Goal: Task Accomplishment & Management: Complete application form

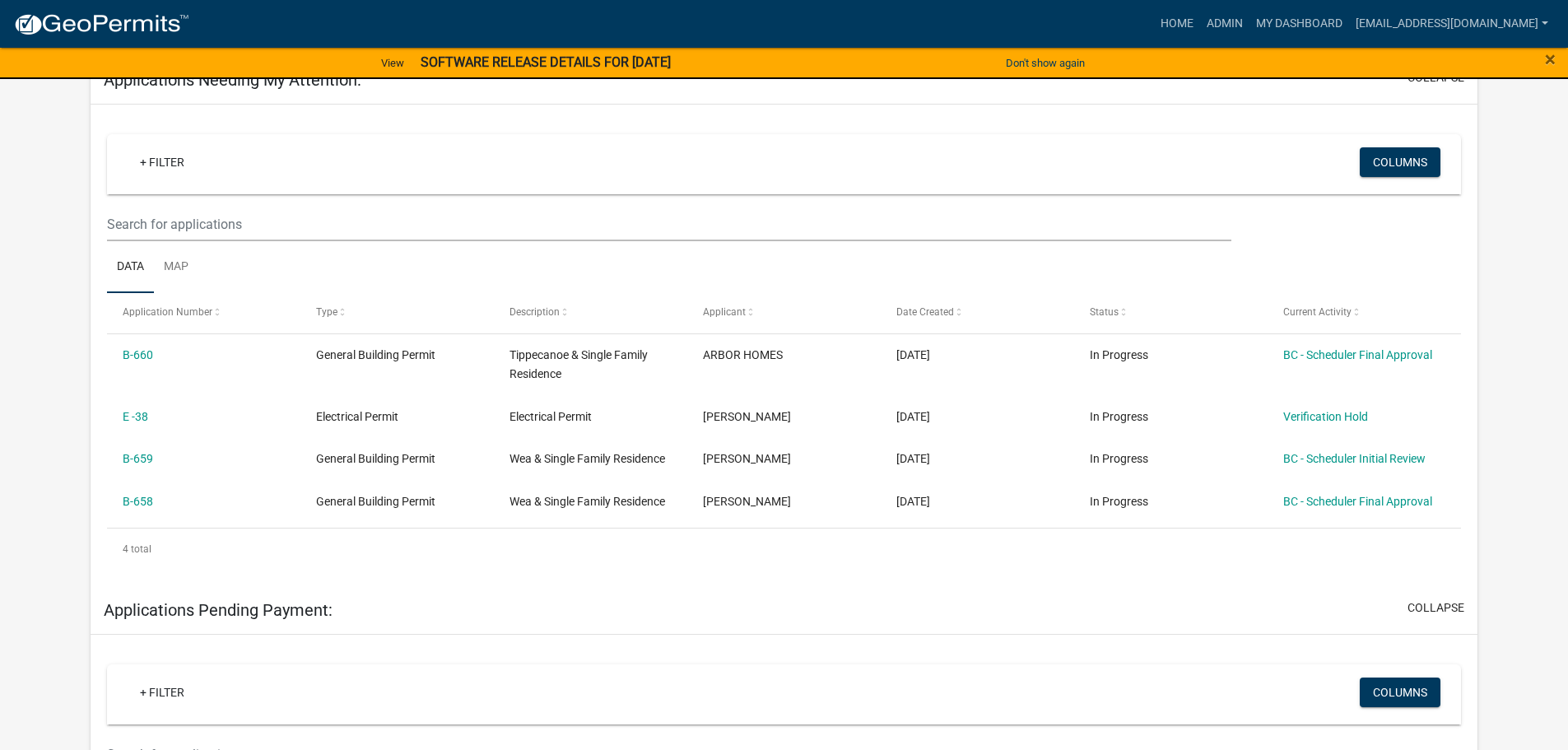
scroll to position [329, 0]
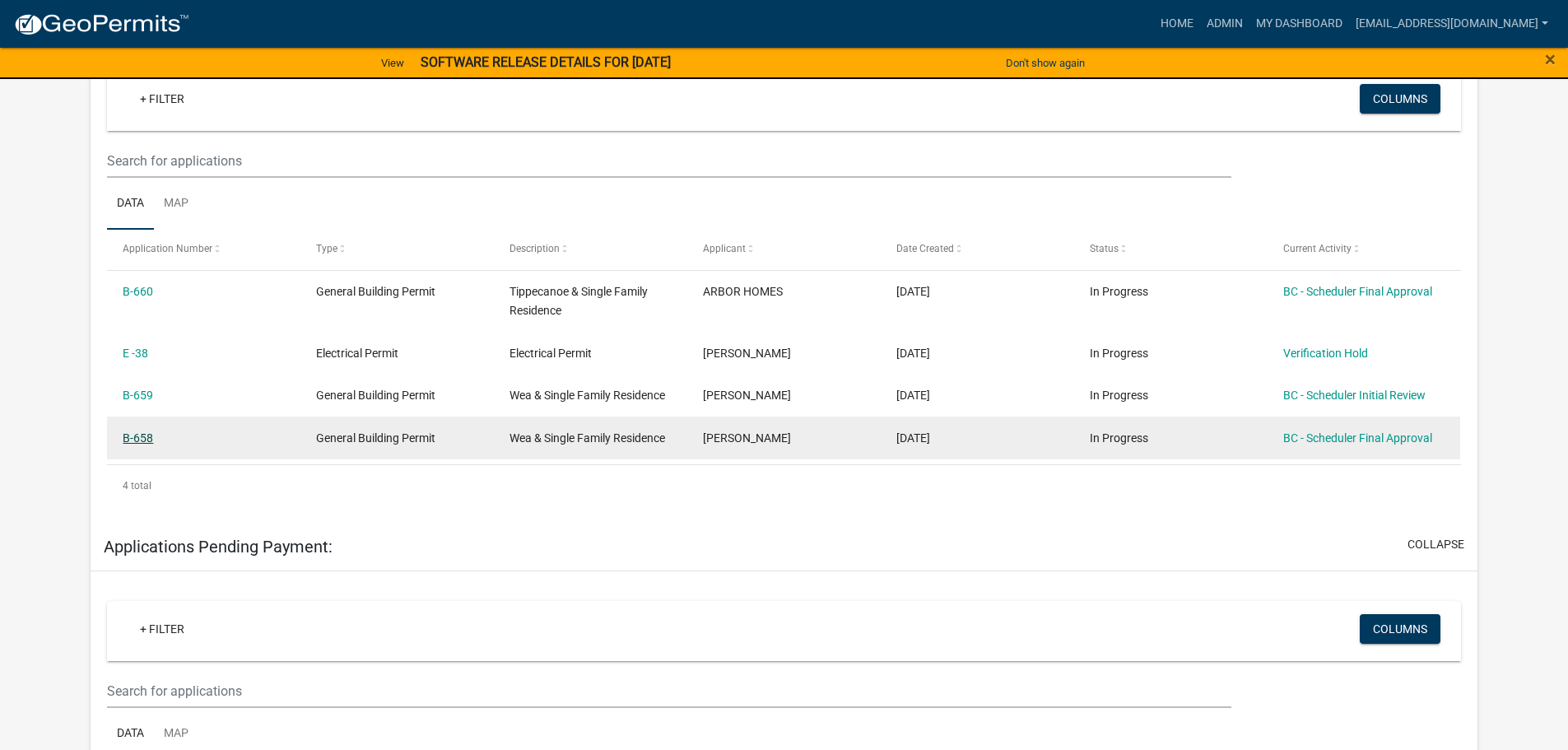
click at [142, 438] on link "B-658" at bounding box center [138, 438] width 31 height 14
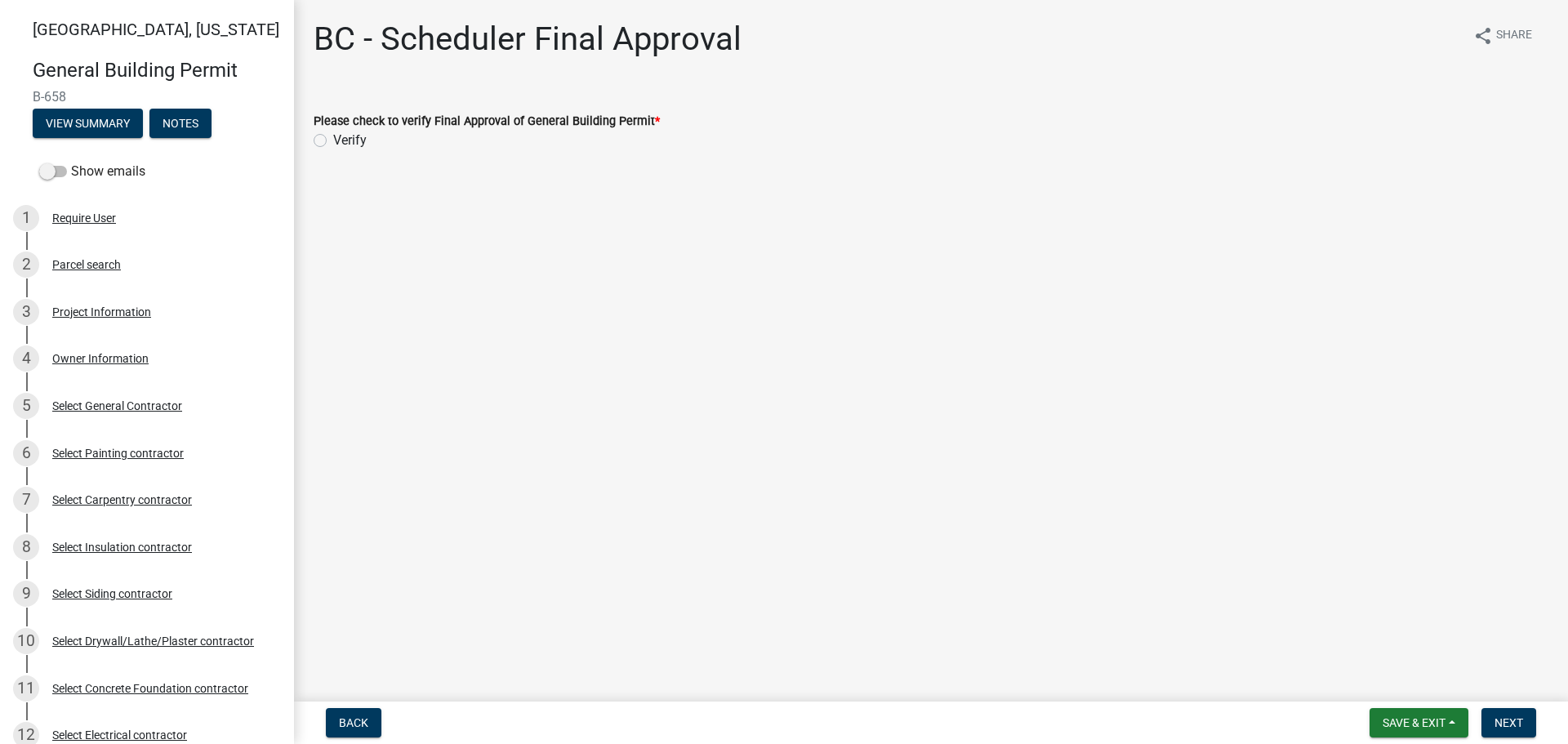
click at [333, 138] on label "Verify" at bounding box center [349, 140] width 33 height 20
click at [333, 138] on input "Verify" at bounding box center [338, 136] width 11 height 11
radio input "true"
click at [1510, 722] on span "Next" at bounding box center [1509, 722] width 29 height 13
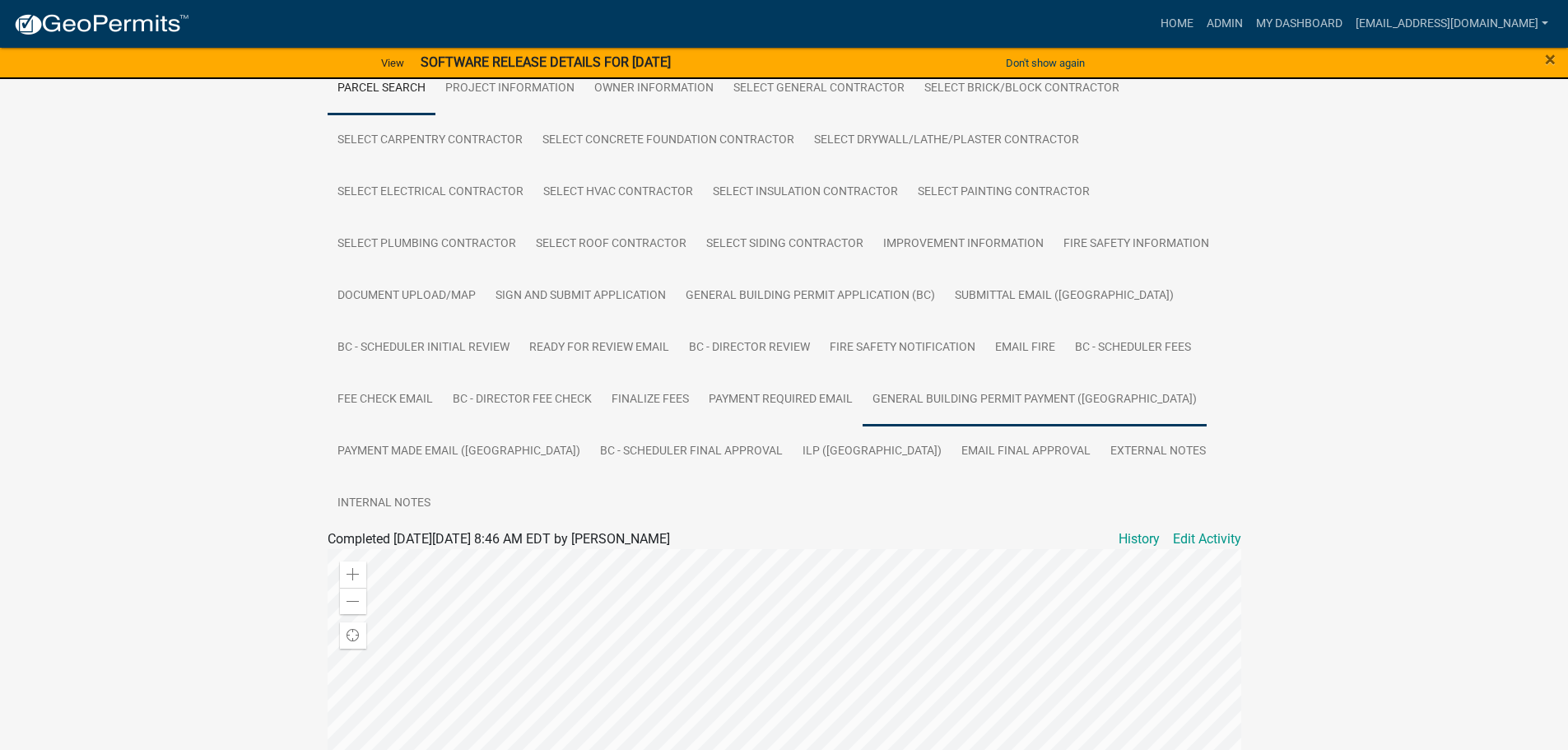
scroll to position [329, 0]
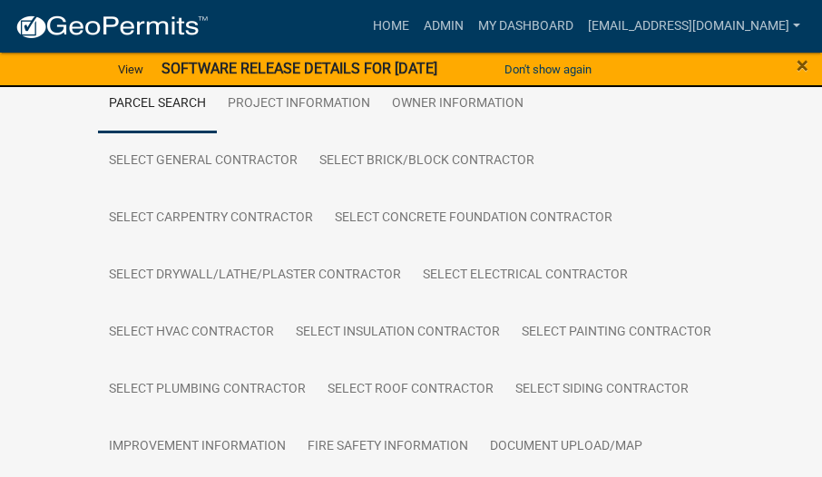
click at [679, 181] on ul "Parcel search Project Information Owner Information Select General Contractor S…" at bounding box center [411, 475] width 626 height 800
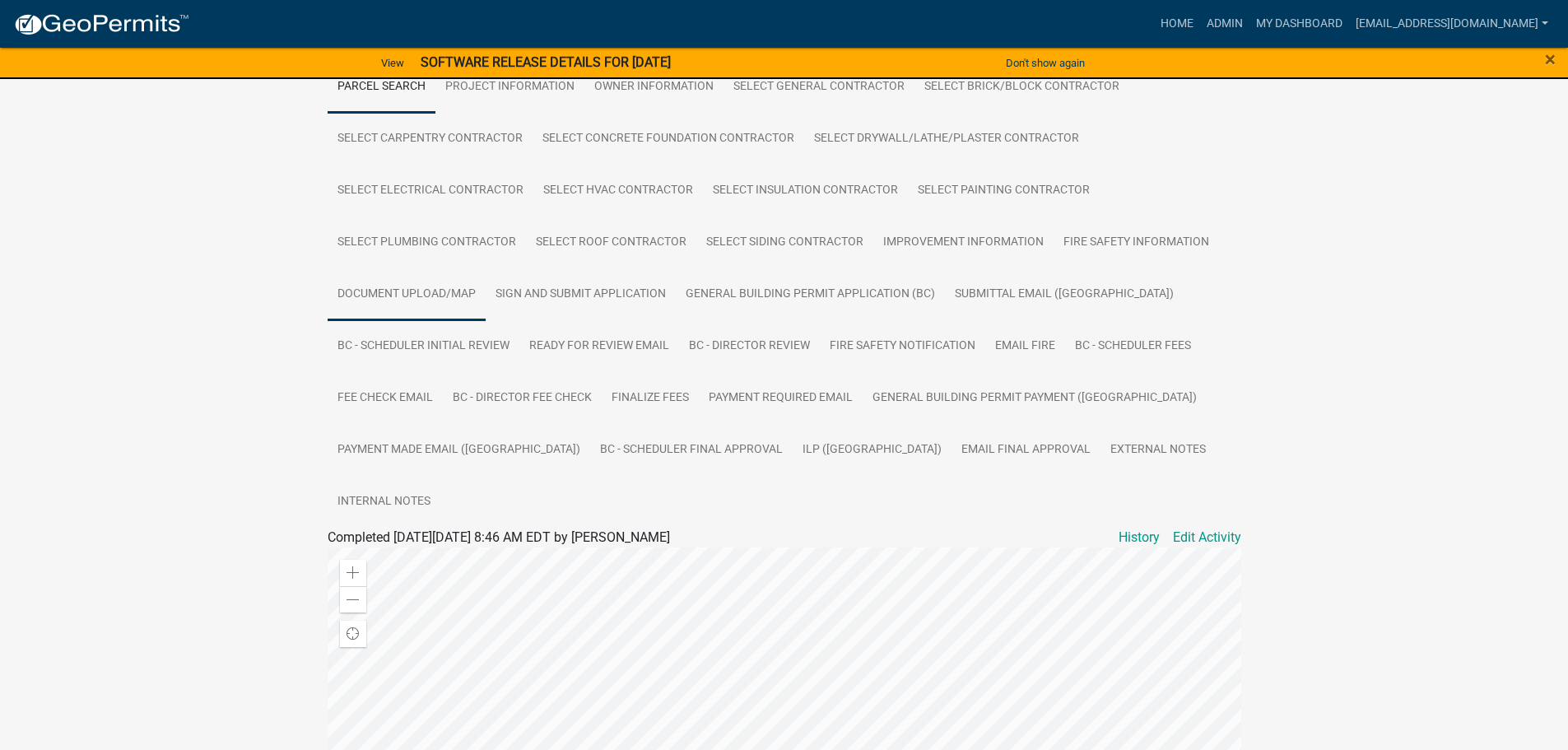
click at [432, 293] on link "Document Upload/Map" at bounding box center [406, 295] width 158 height 53
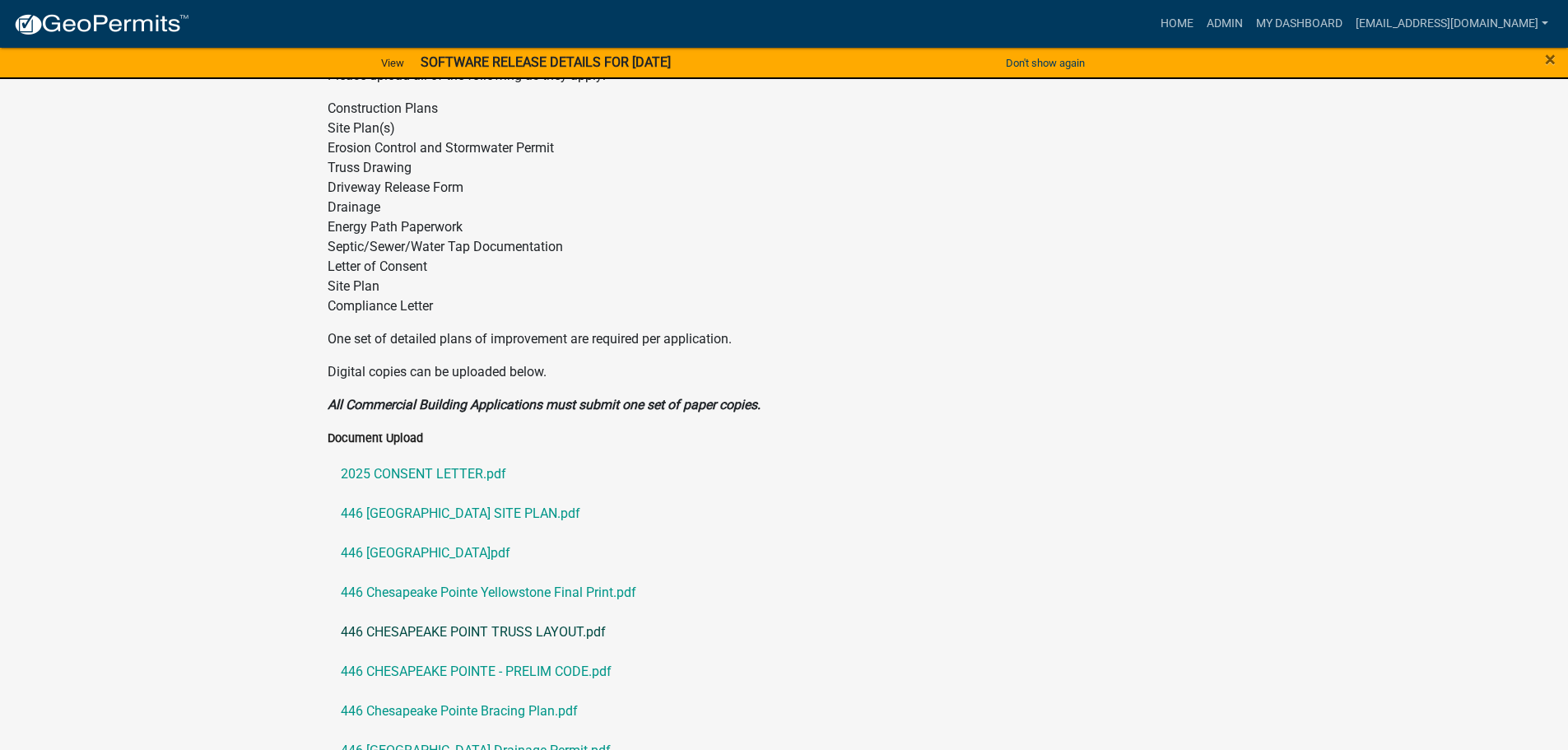
scroll to position [988, 0]
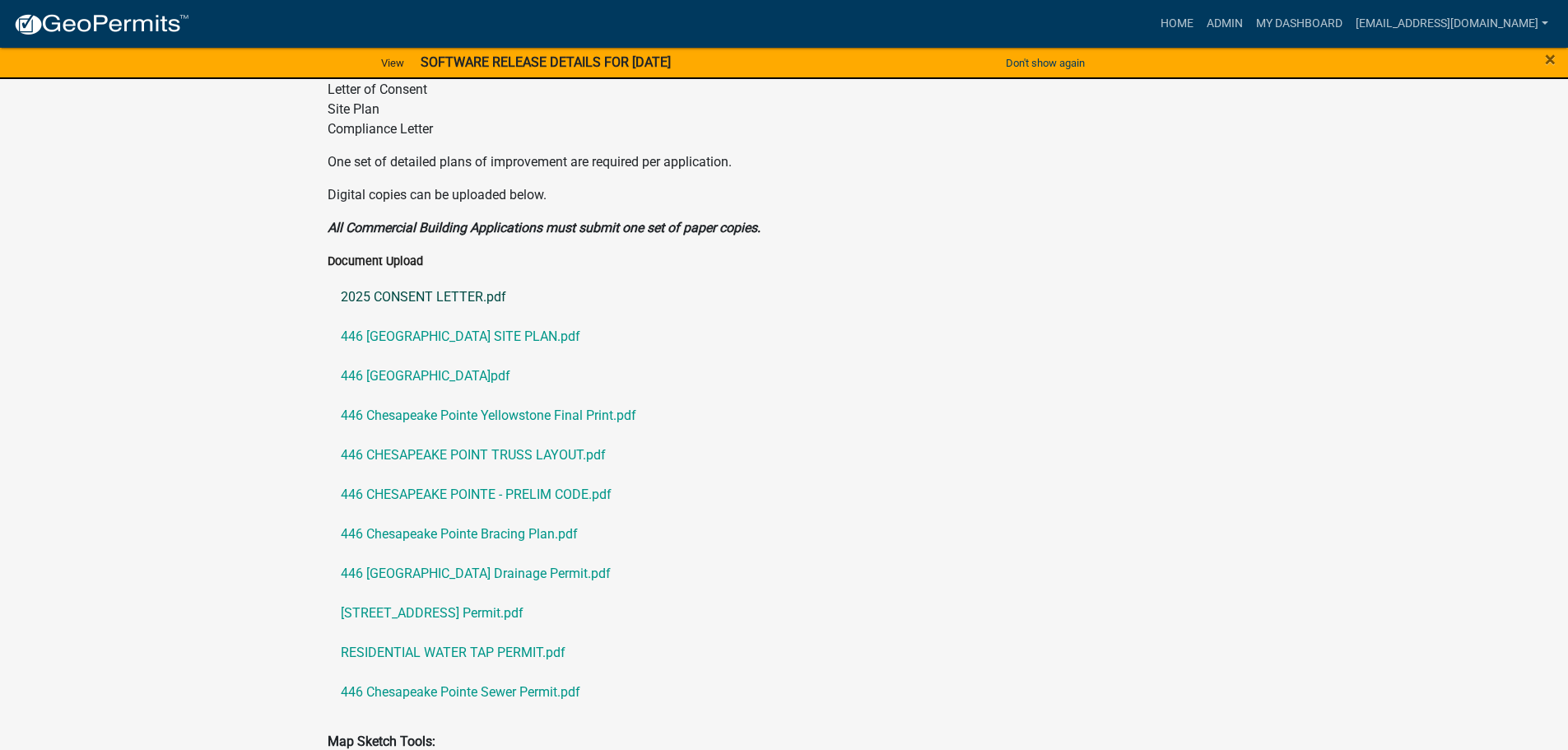
click at [442, 278] on link "2025 CONSENT LETTER.pdf" at bounding box center [784, 297] width 913 height 40
click at [405, 317] on link "446 [GEOGRAPHIC_DATA] SITE PLAN.pdf" at bounding box center [784, 336] width 913 height 40
click at [423, 356] on link "446 [GEOGRAPHIC_DATA]pdf" at bounding box center [784, 376] width 913 height 40
click at [395, 395] on link "446 Chesapeake Pointe Yellowstone Final Print.pdf" at bounding box center [784, 415] width 913 height 40
click at [440, 435] on link "446 CHESAPEAKE POINT TRUSS LAYOUT.pdf" at bounding box center [784, 455] width 913 height 40
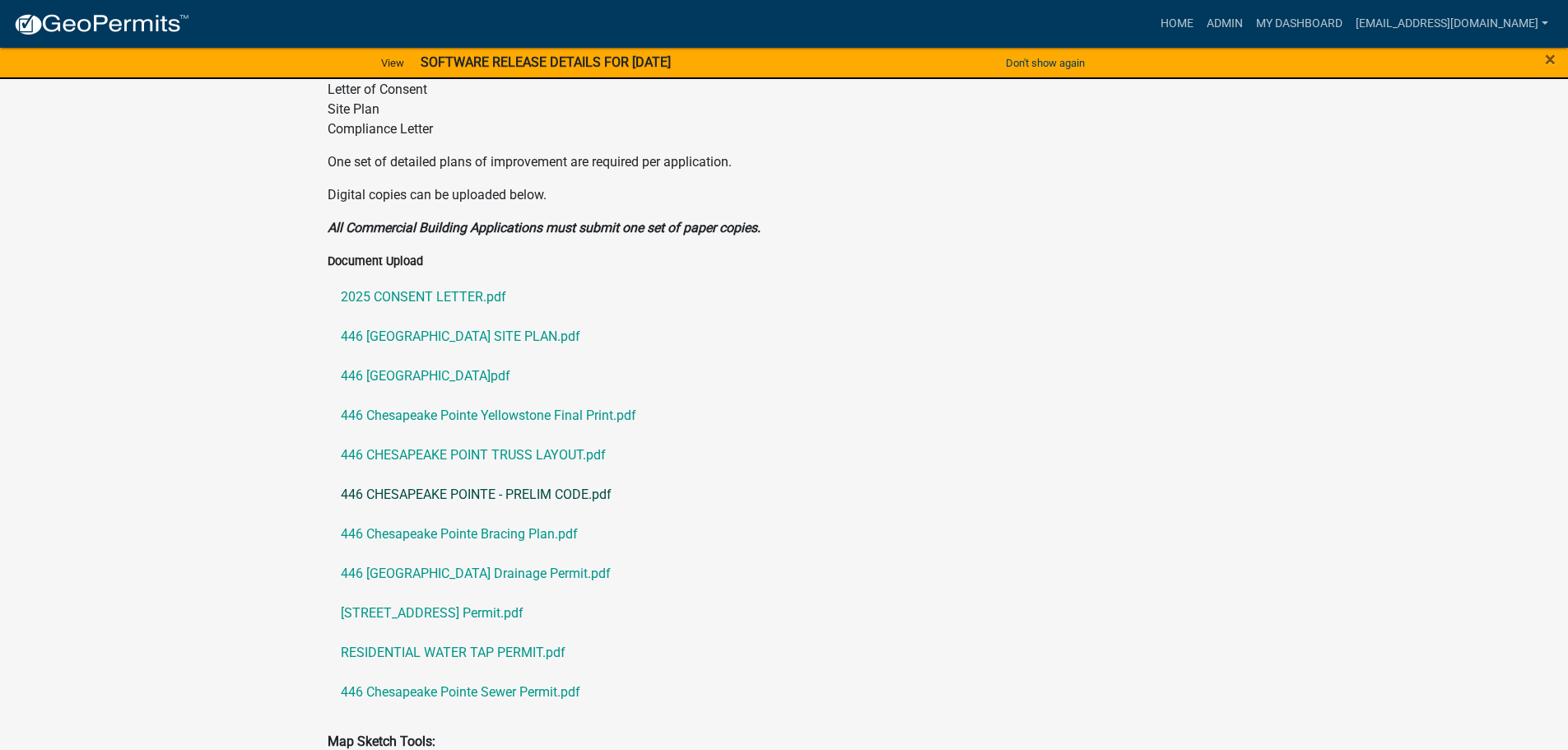
click at [423, 475] on link "446 CHESAPEAKE POINTE - PRELIM CODE.pdf" at bounding box center [784, 495] width 913 height 40
click at [575, 435] on link "446 CHESAPEAKE POINT TRUSS LAYOUT.pdf" at bounding box center [784, 455] width 913 height 40
click at [508, 514] on link "446 Chesapeake Pointe Bracing Plan.pdf" at bounding box center [784, 534] width 913 height 40
click at [463, 554] on link "446 [GEOGRAPHIC_DATA] Drainage Permit.pdf" at bounding box center [784, 574] width 913 height 40
click at [453, 593] on link "[STREET_ADDRESS] Permit.pdf" at bounding box center [784, 613] width 913 height 40
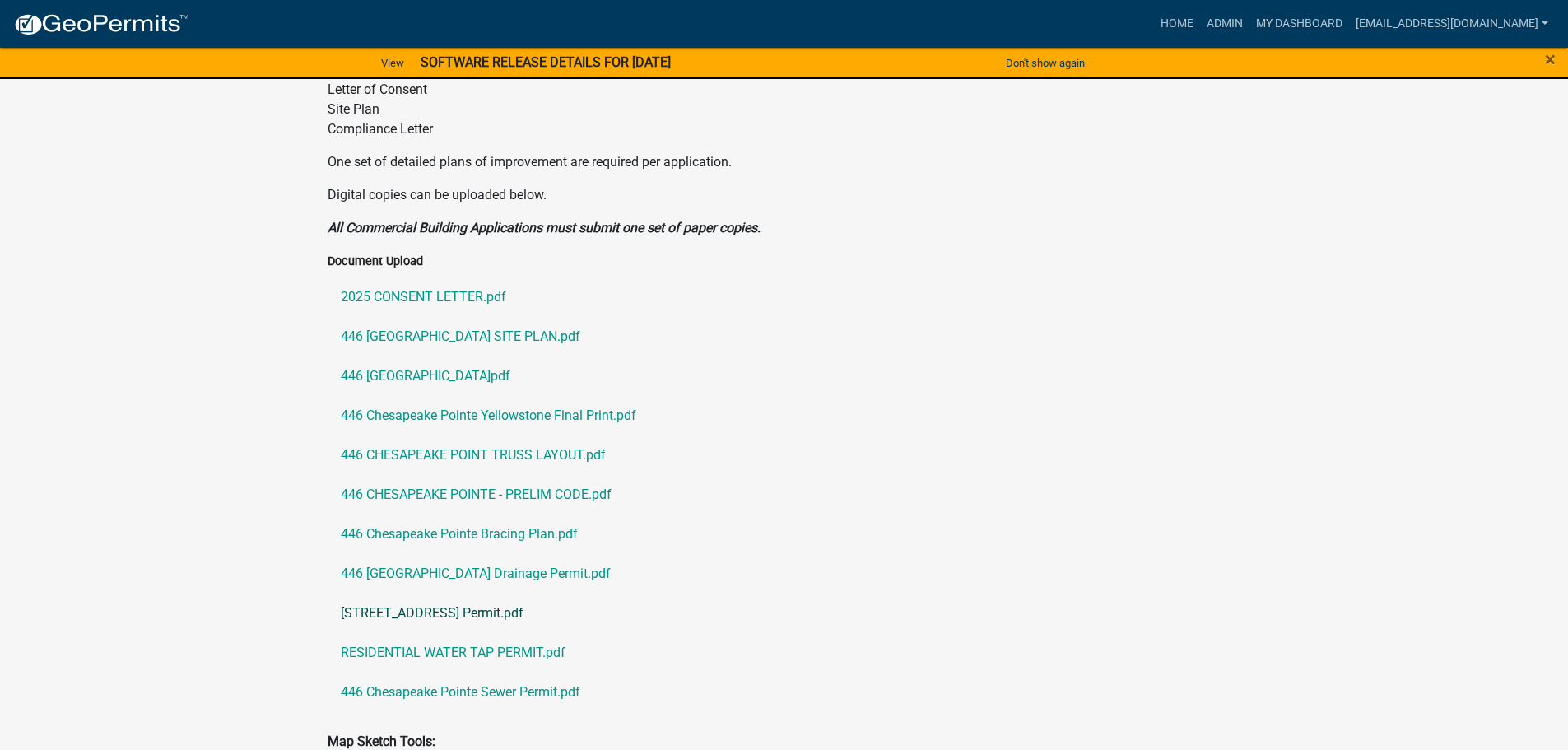
click at [441, 593] on link "[STREET_ADDRESS] Permit.pdf" at bounding box center [784, 613] width 913 height 40
click at [476, 633] on link "RESIDENTIAL WATER TAP PERMIT.pdf" at bounding box center [784, 653] width 913 height 40
click at [484, 672] on link "446 Chesapeake Pointe Sewer Permit.pdf" at bounding box center [784, 692] width 913 height 40
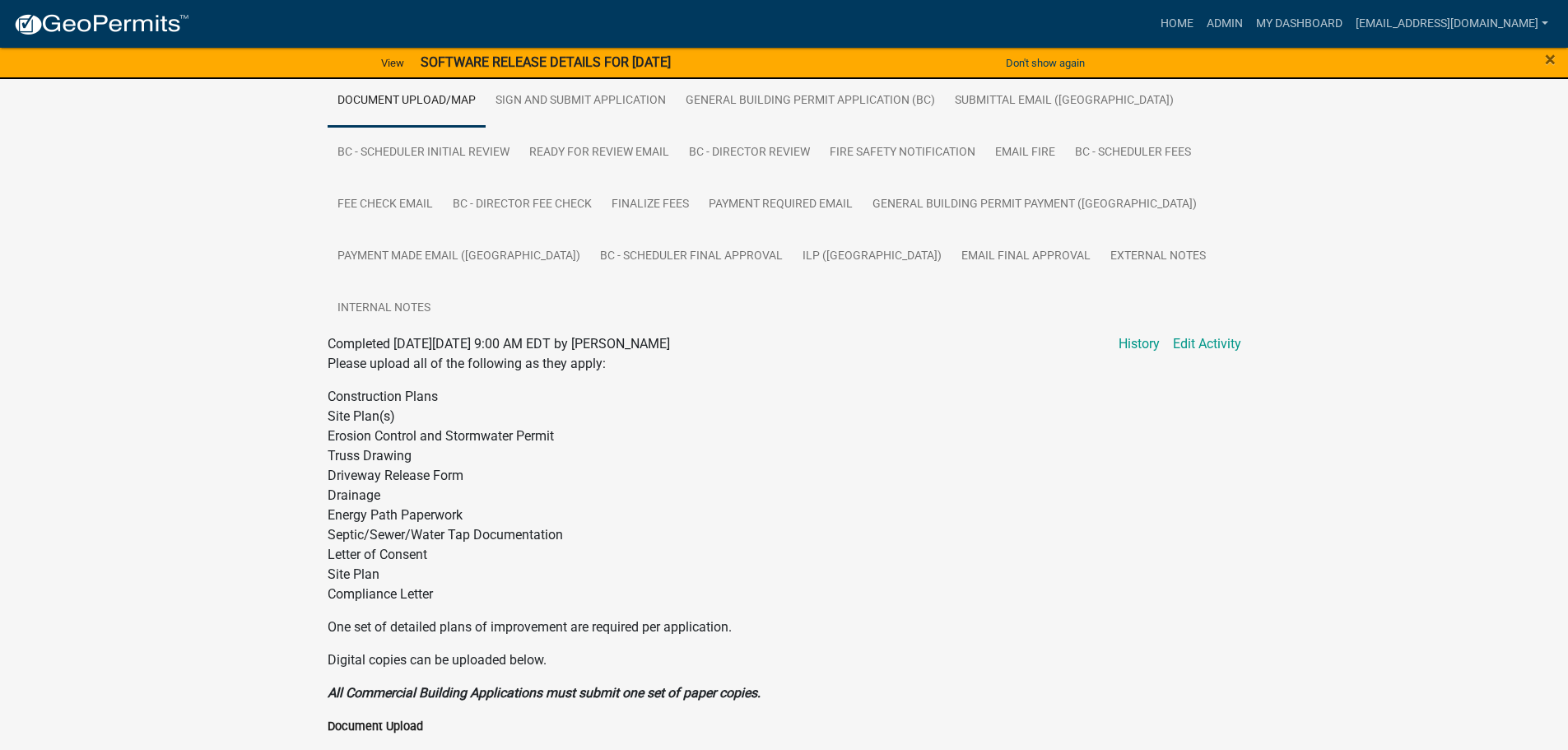
scroll to position [493, 0]
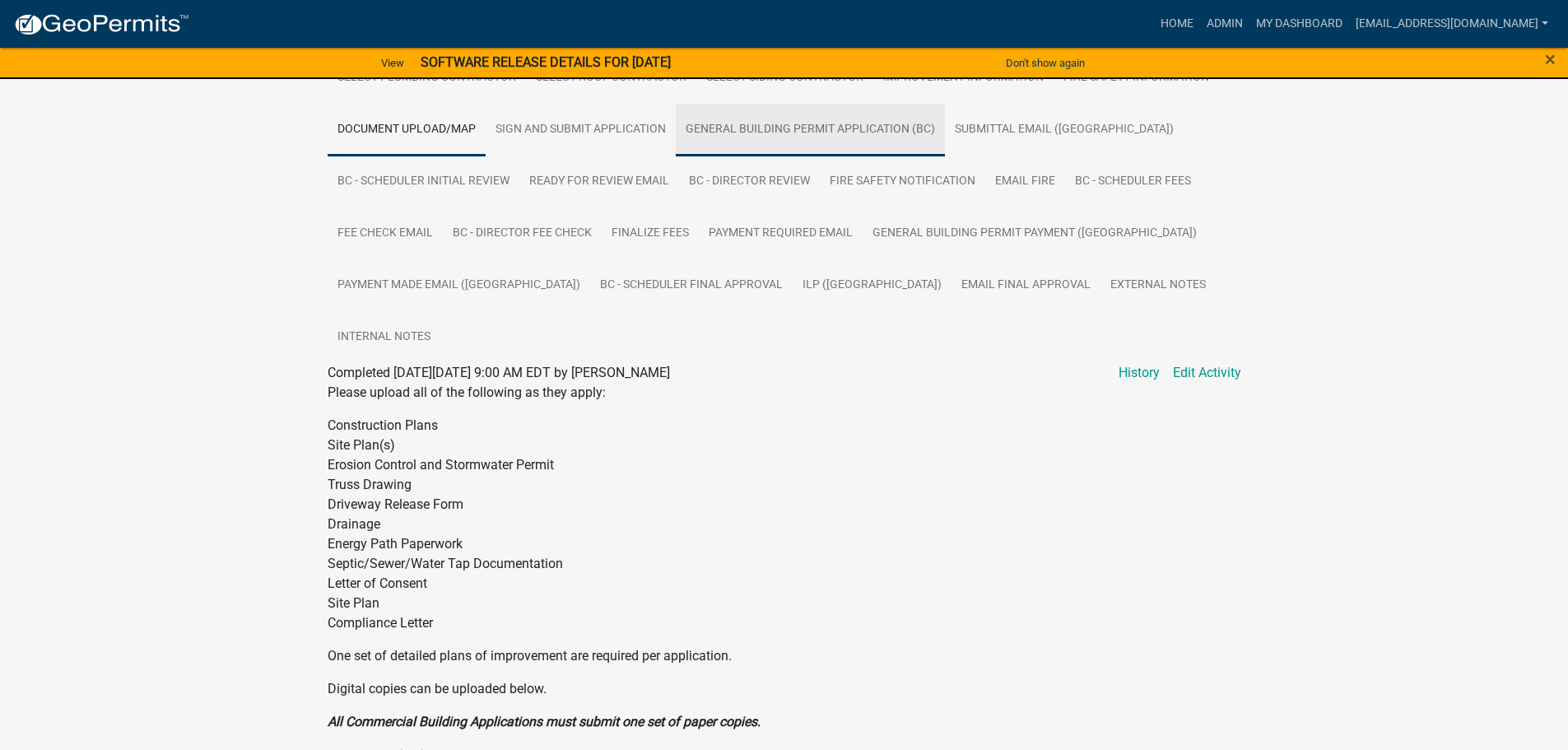
click at [802, 131] on link "General Building Permit Application (BC)" at bounding box center [810, 130] width 269 height 53
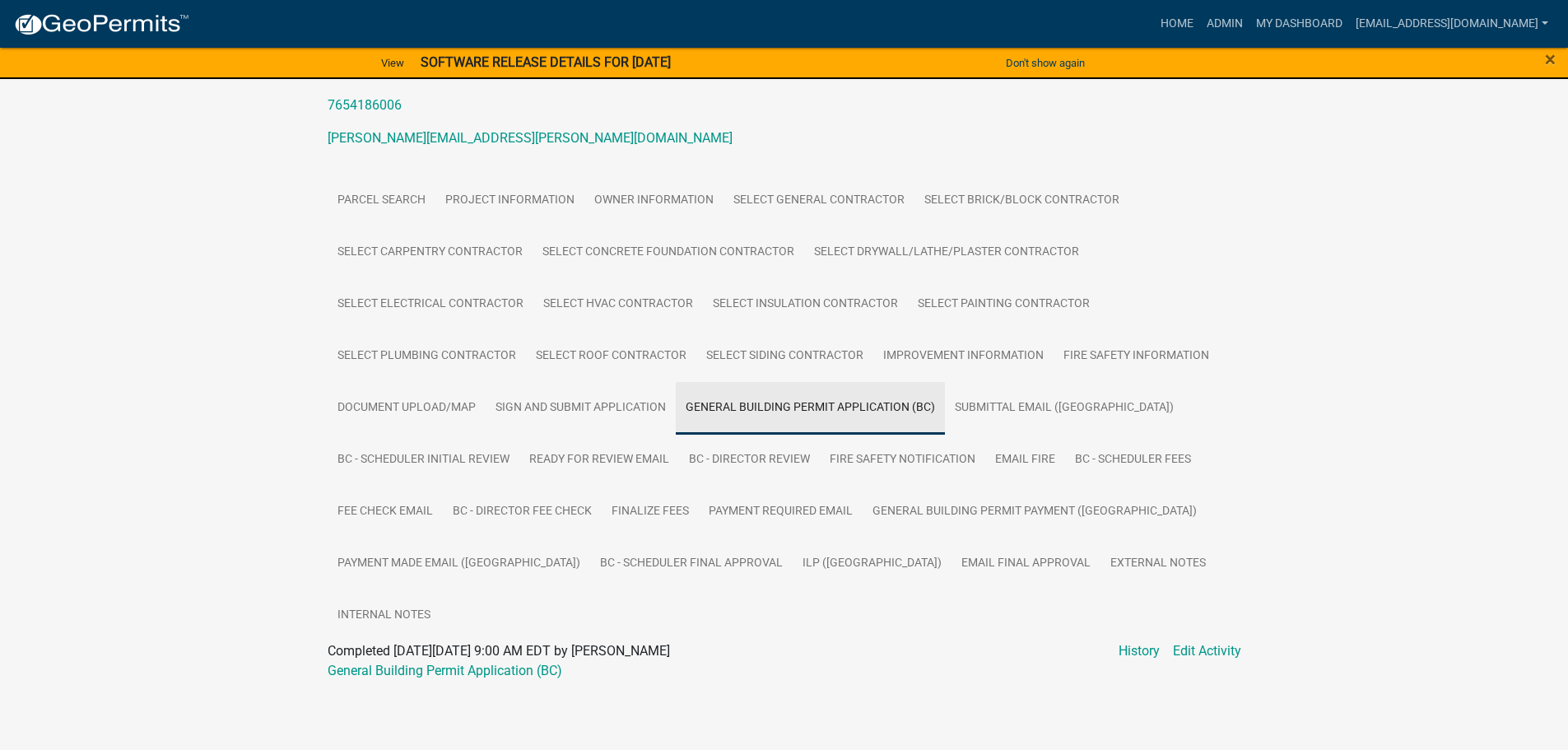
scroll to position [164, 0]
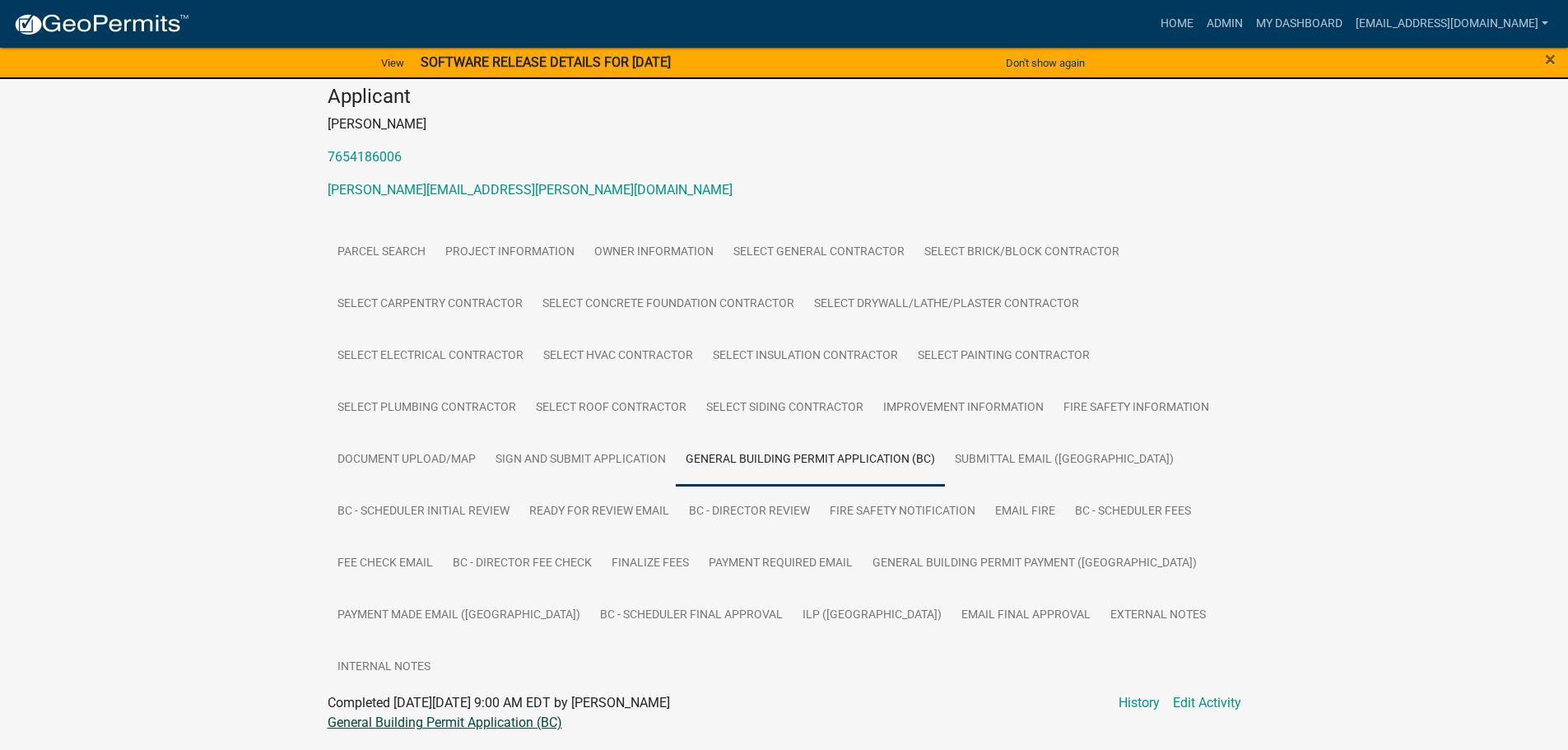
click at [408, 715] on link "General Building Permit Application (BC)" at bounding box center [444, 722] width 235 height 15
click at [793, 609] on link "ILP ([GEOGRAPHIC_DATA])" at bounding box center [872, 616] width 159 height 53
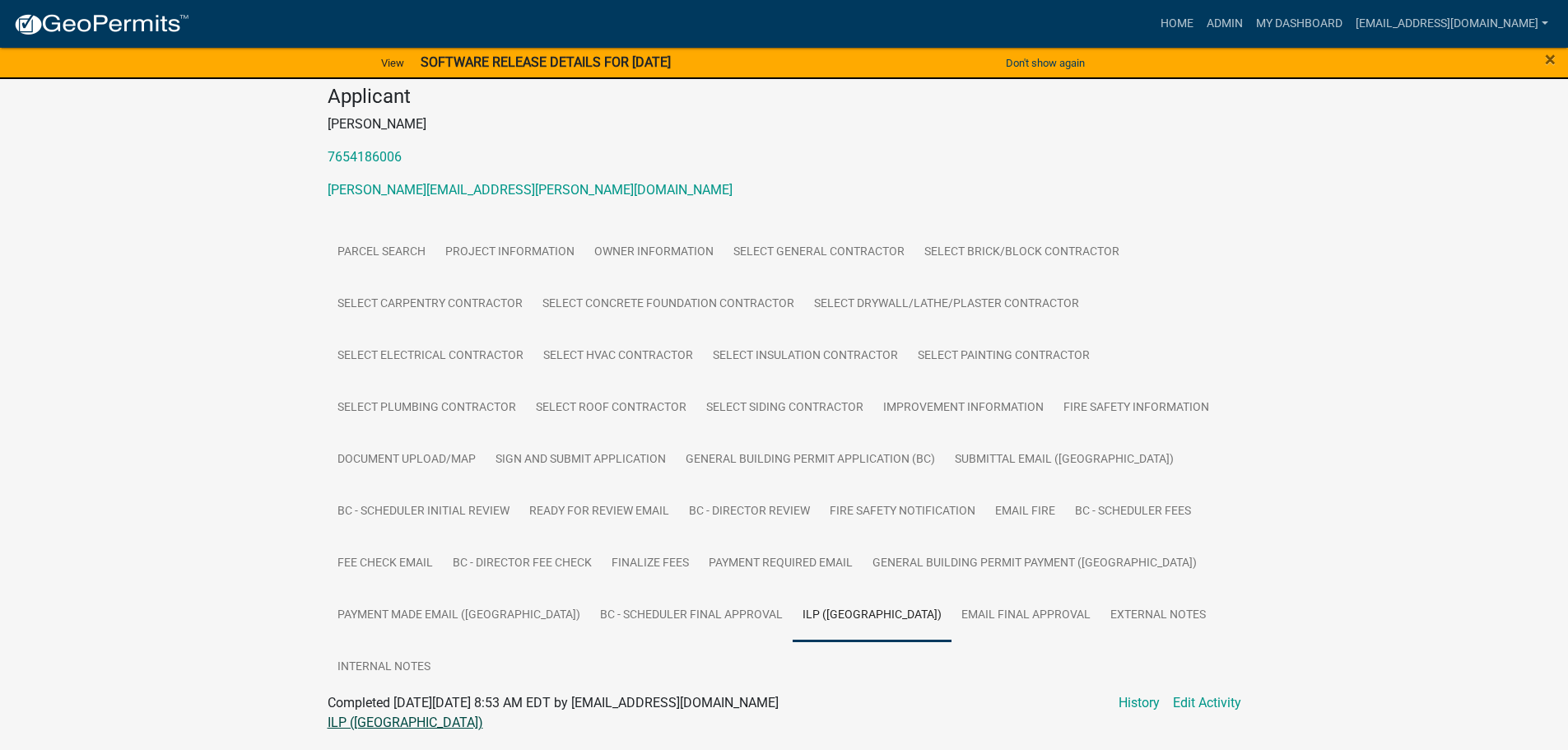
click at [357, 715] on link "ILP ([GEOGRAPHIC_DATA])" at bounding box center [405, 722] width 156 height 15
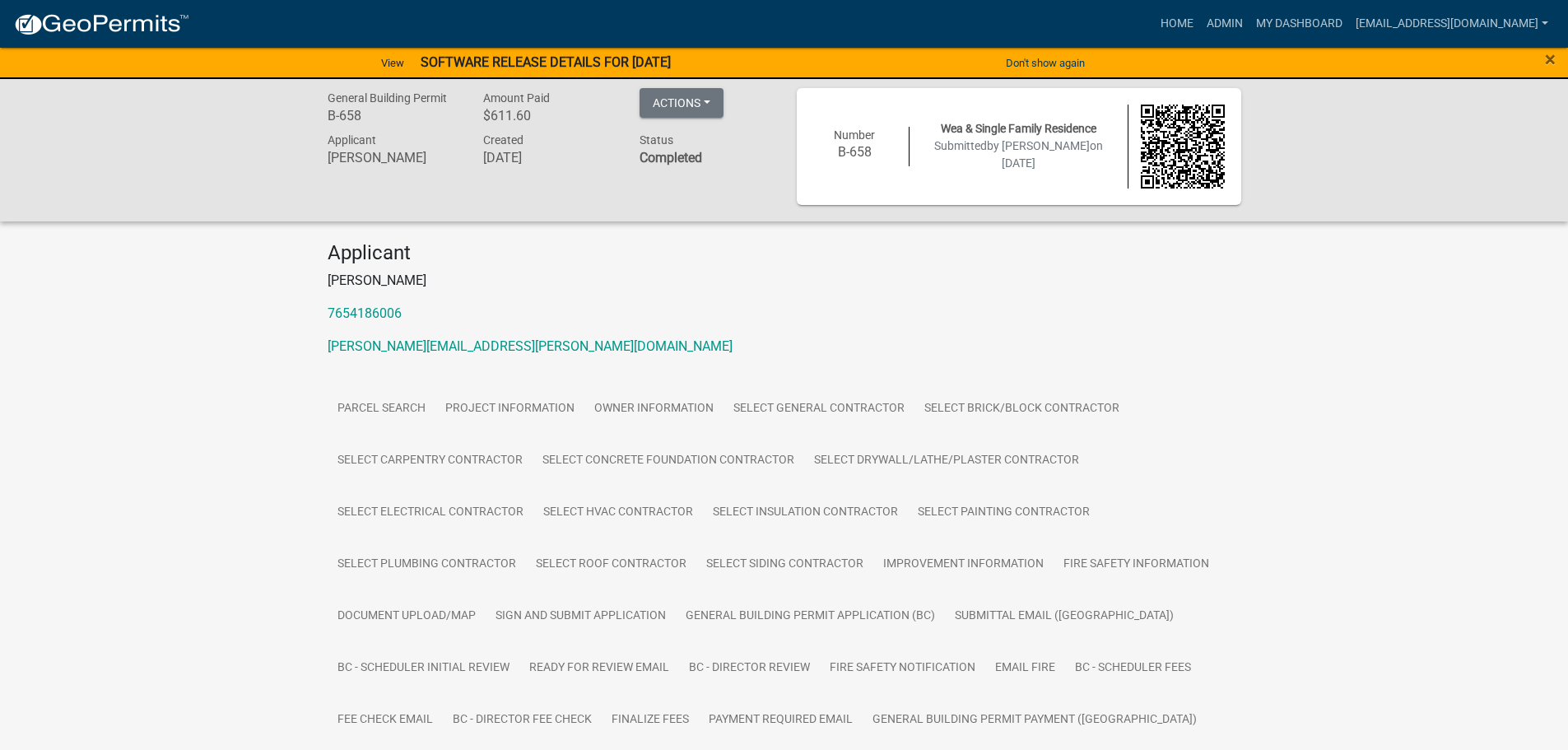
scroll to position [0, 0]
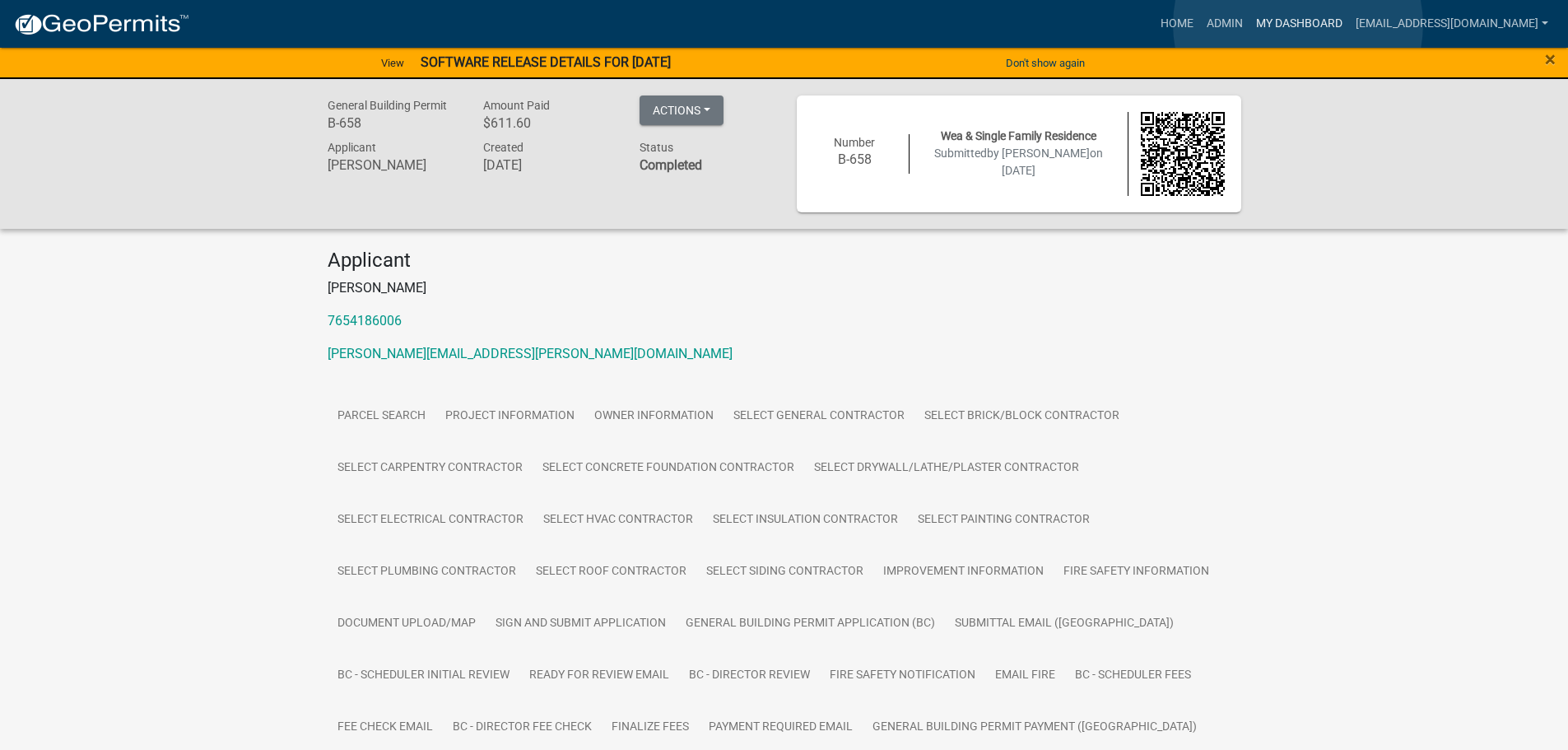
click at [1298, 24] on link "My Dashboard" at bounding box center [1300, 24] width 100 height 31
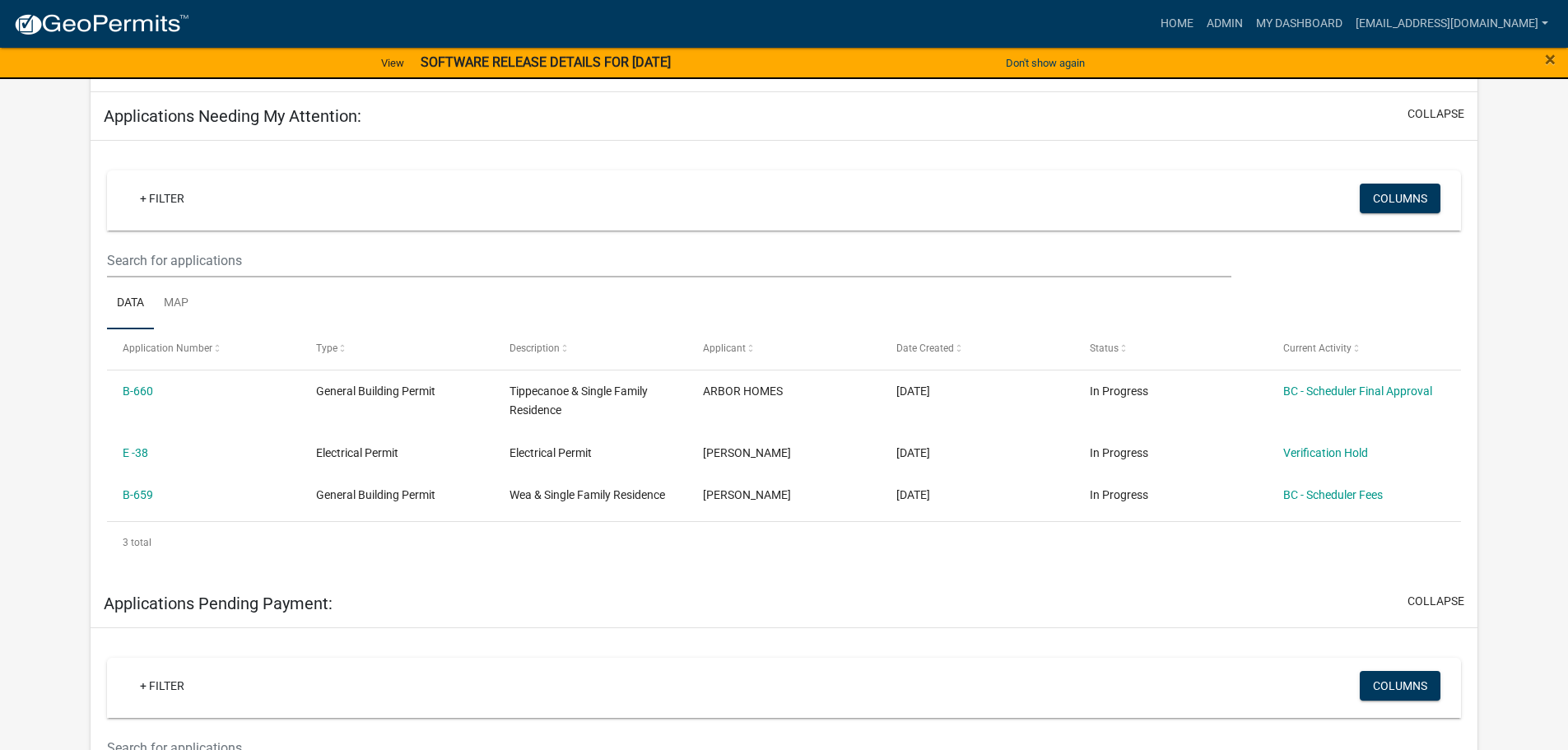
scroll to position [247, 0]
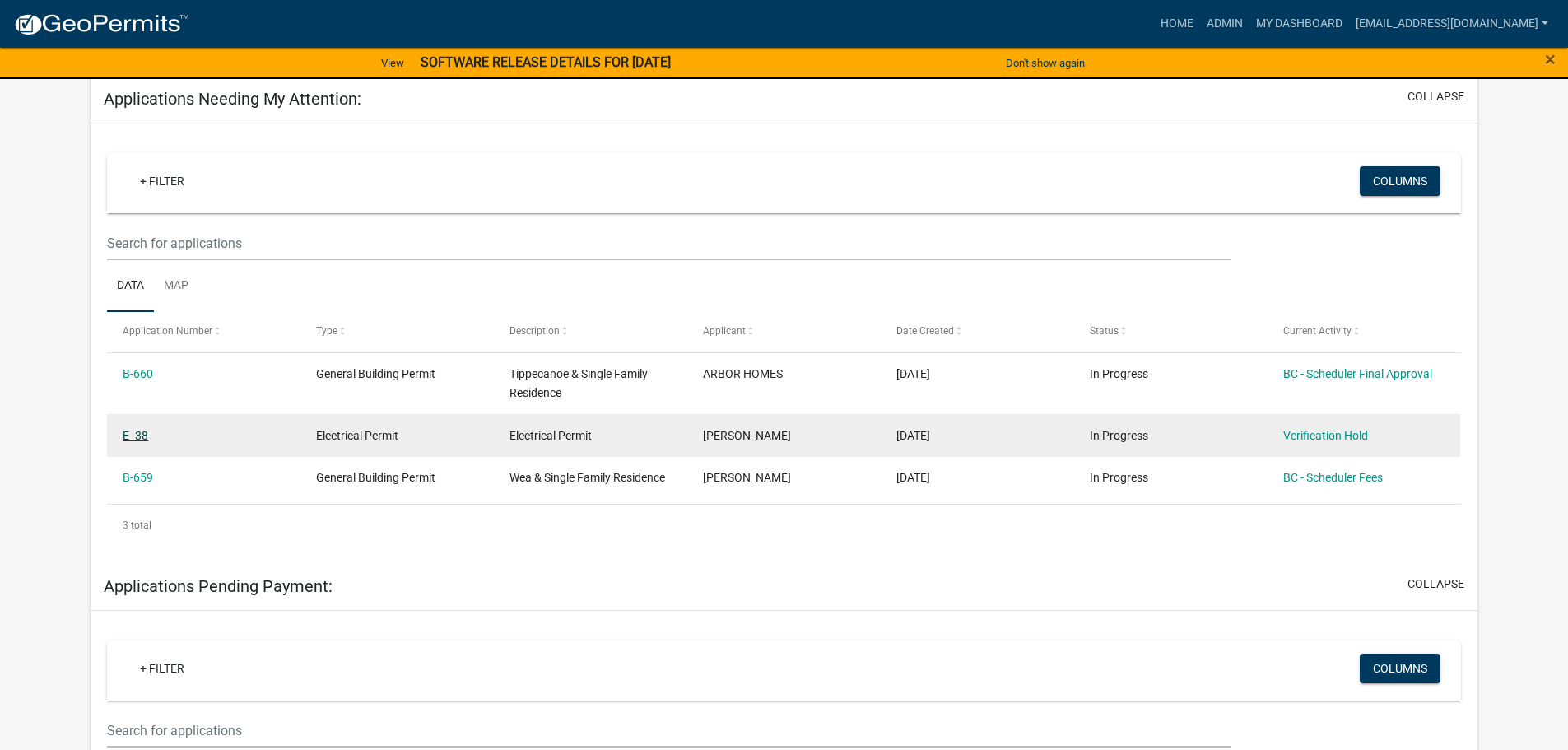
click at [141, 436] on link "E -38" at bounding box center [135, 435] width 25 height 14
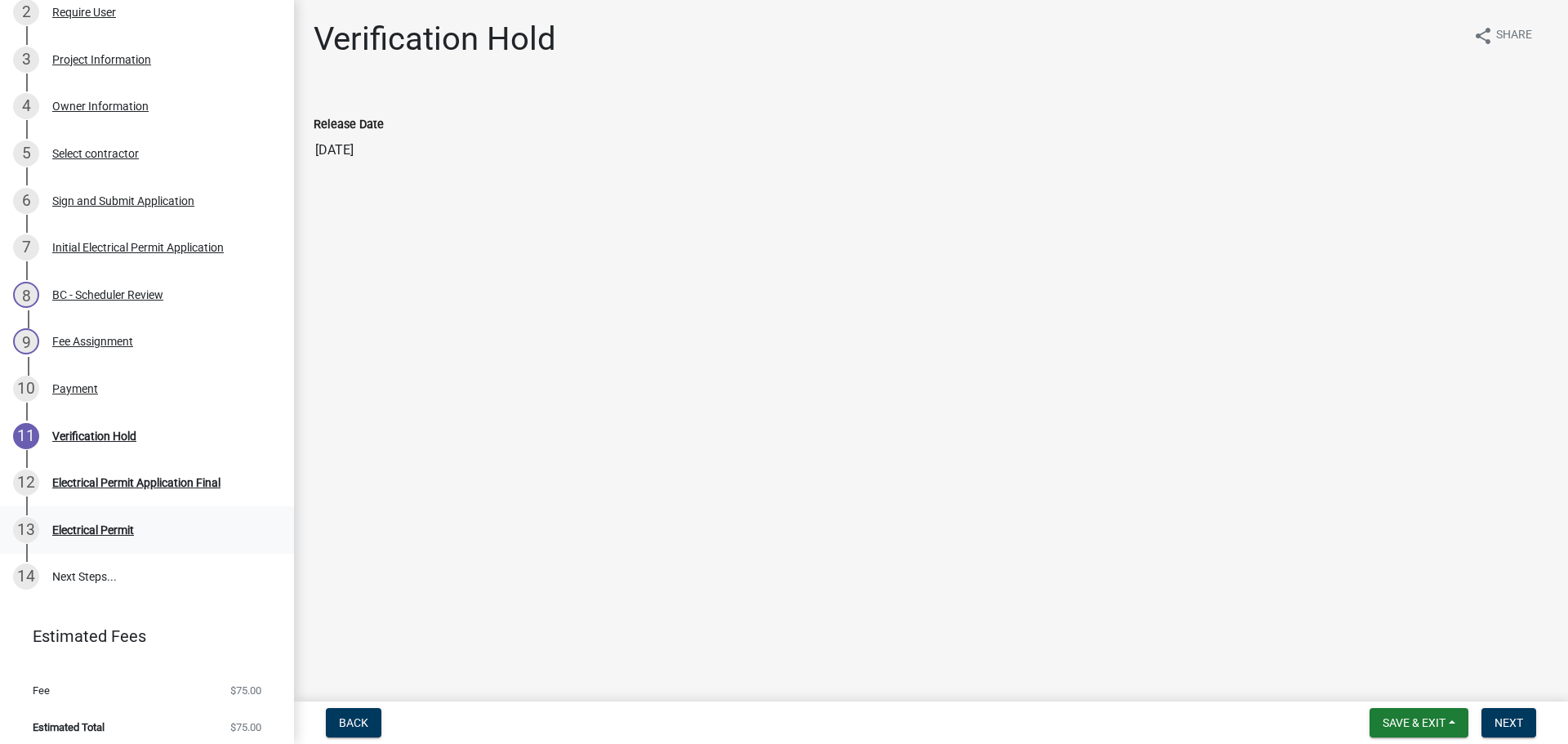
scroll to position [260, 0]
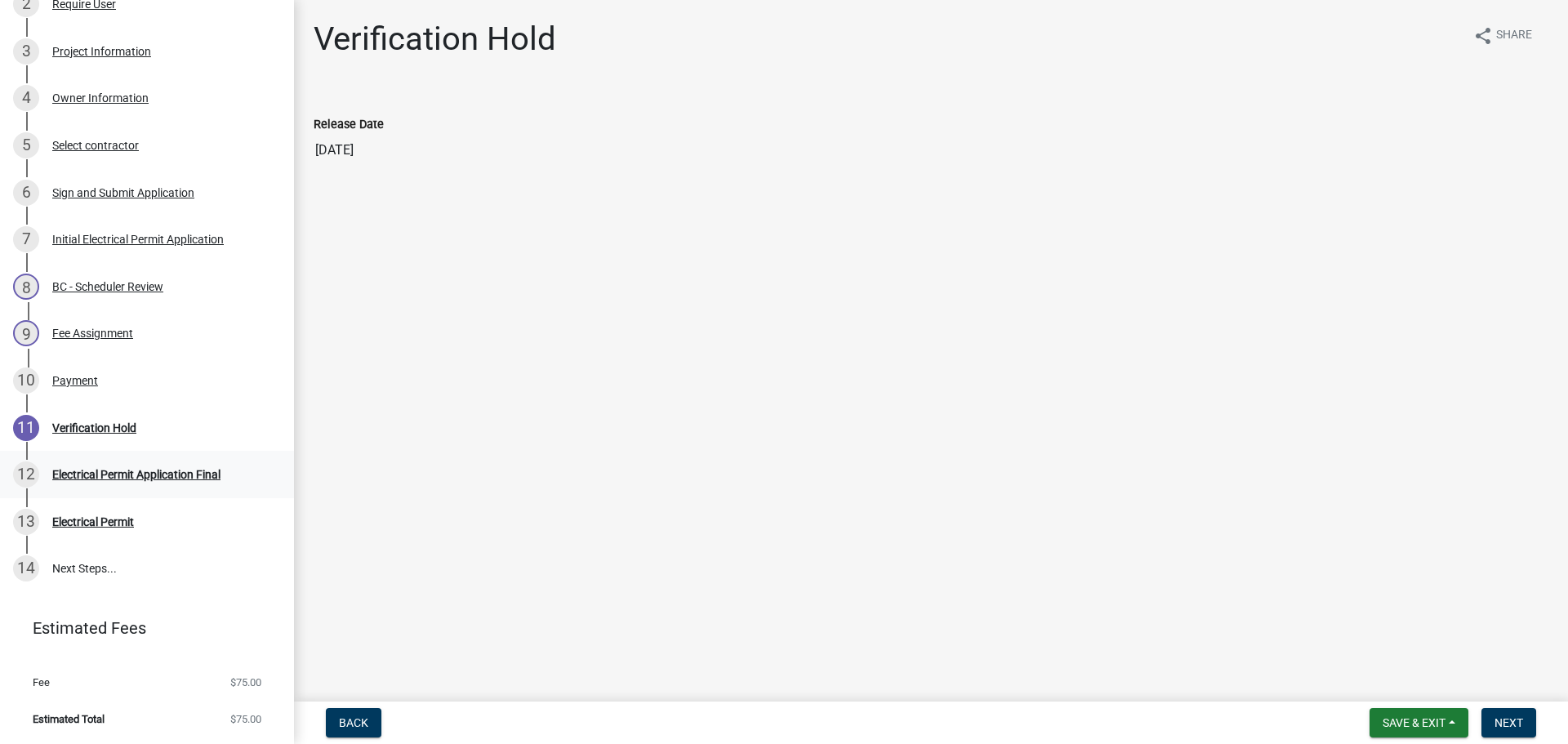
click at [143, 472] on div "Electrical Permit Application Final" at bounding box center [136, 474] width 168 height 12
click at [85, 472] on div "Electrical Permit Application Final" at bounding box center [136, 474] width 168 height 12
click at [84, 516] on div "Electrical Permit" at bounding box center [93, 522] width 82 height 12
click at [86, 519] on div "Electrical Permit" at bounding box center [93, 522] width 82 height 12
click at [69, 419] on div "11 Verification Hold" at bounding box center [140, 427] width 255 height 26
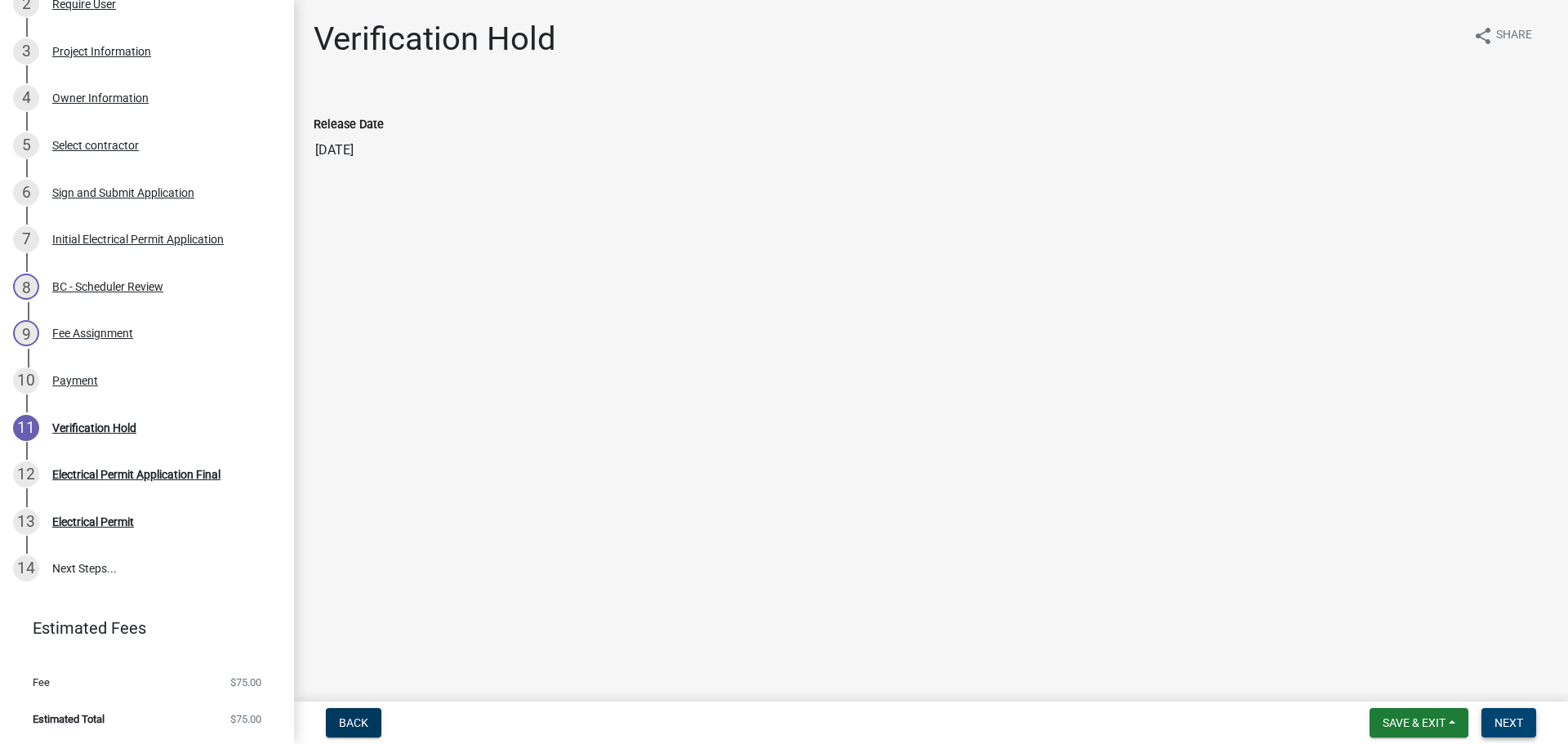
click at [1506, 726] on span "Next" at bounding box center [1509, 722] width 29 height 13
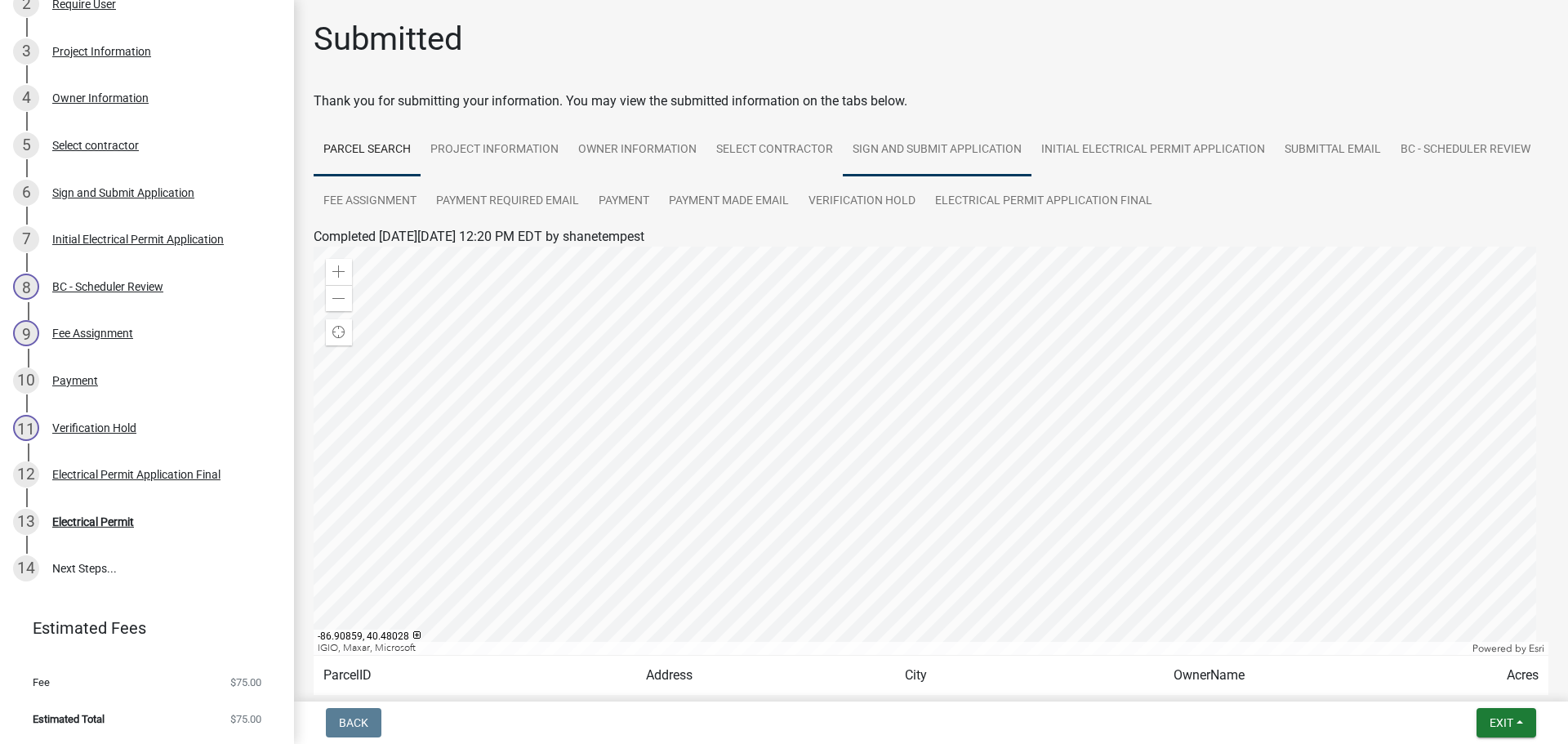
click at [927, 157] on link "Sign and Submit Application" at bounding box center [937, 150] width 189 height 52
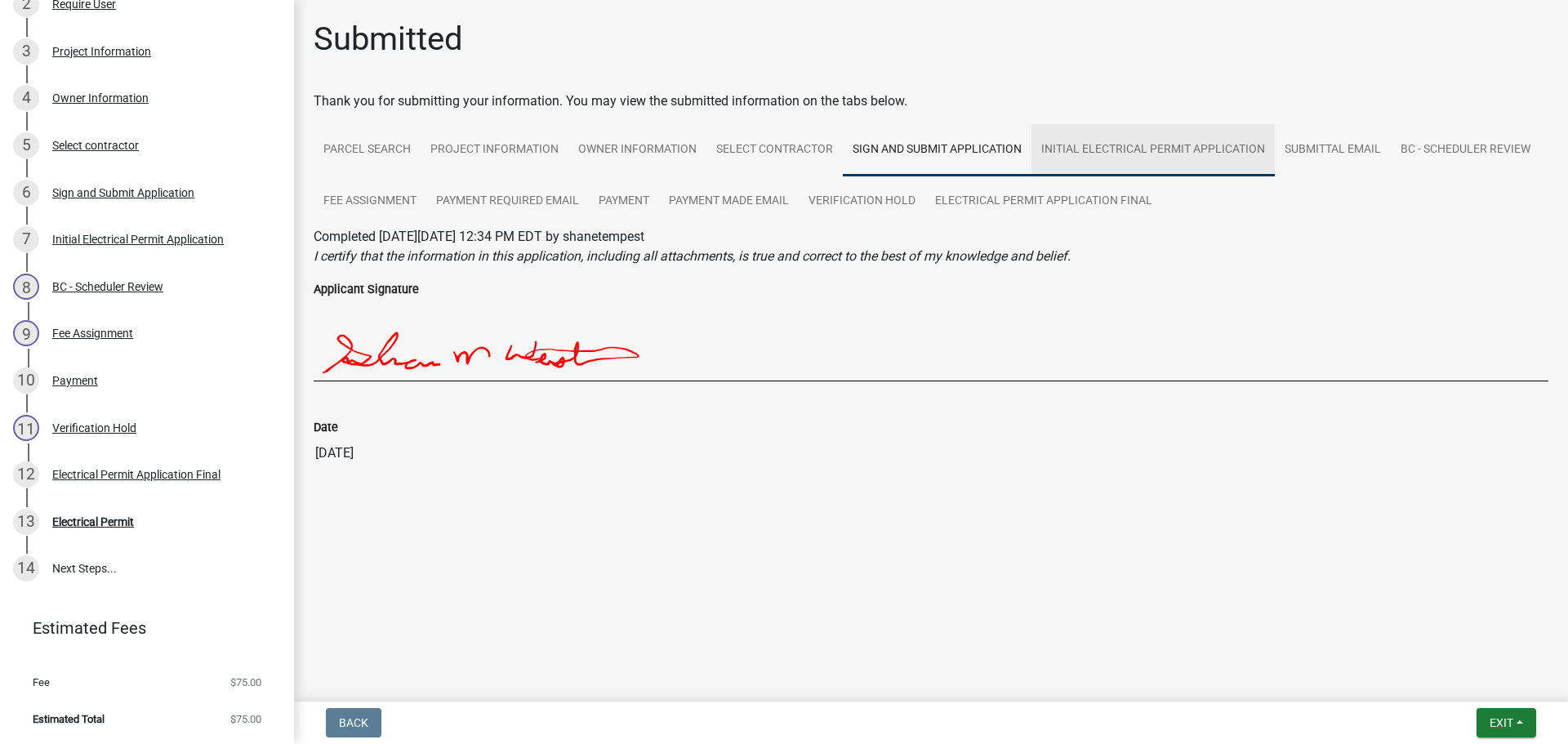
click at [1107, 151] on link "Initial Electrical Permit Application" at bounding box center [1153, 150] width 243 height 52
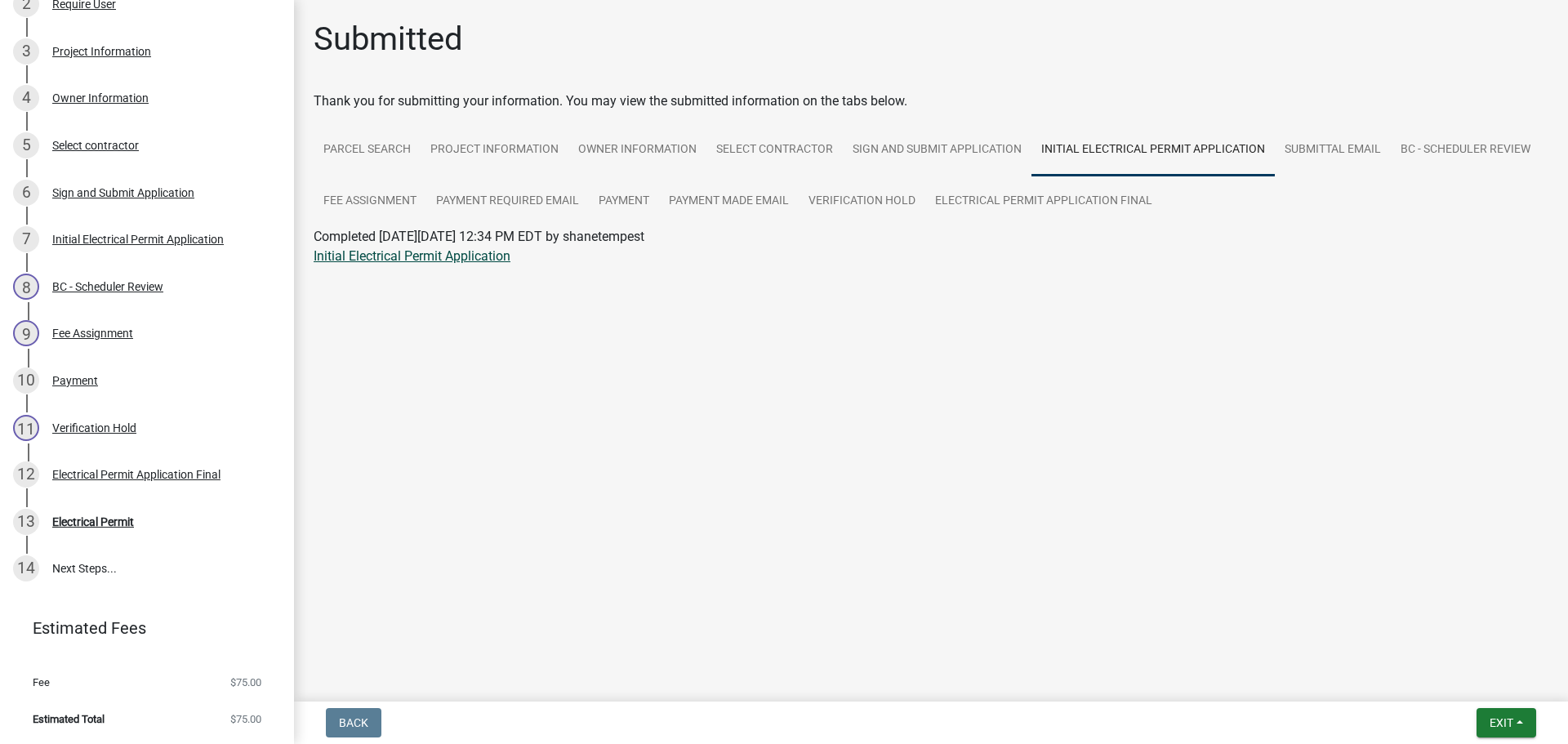
click at [376, 259] on link "Initial Electrical Permit Application" at bounding box center [411, 255] width 197 height 15
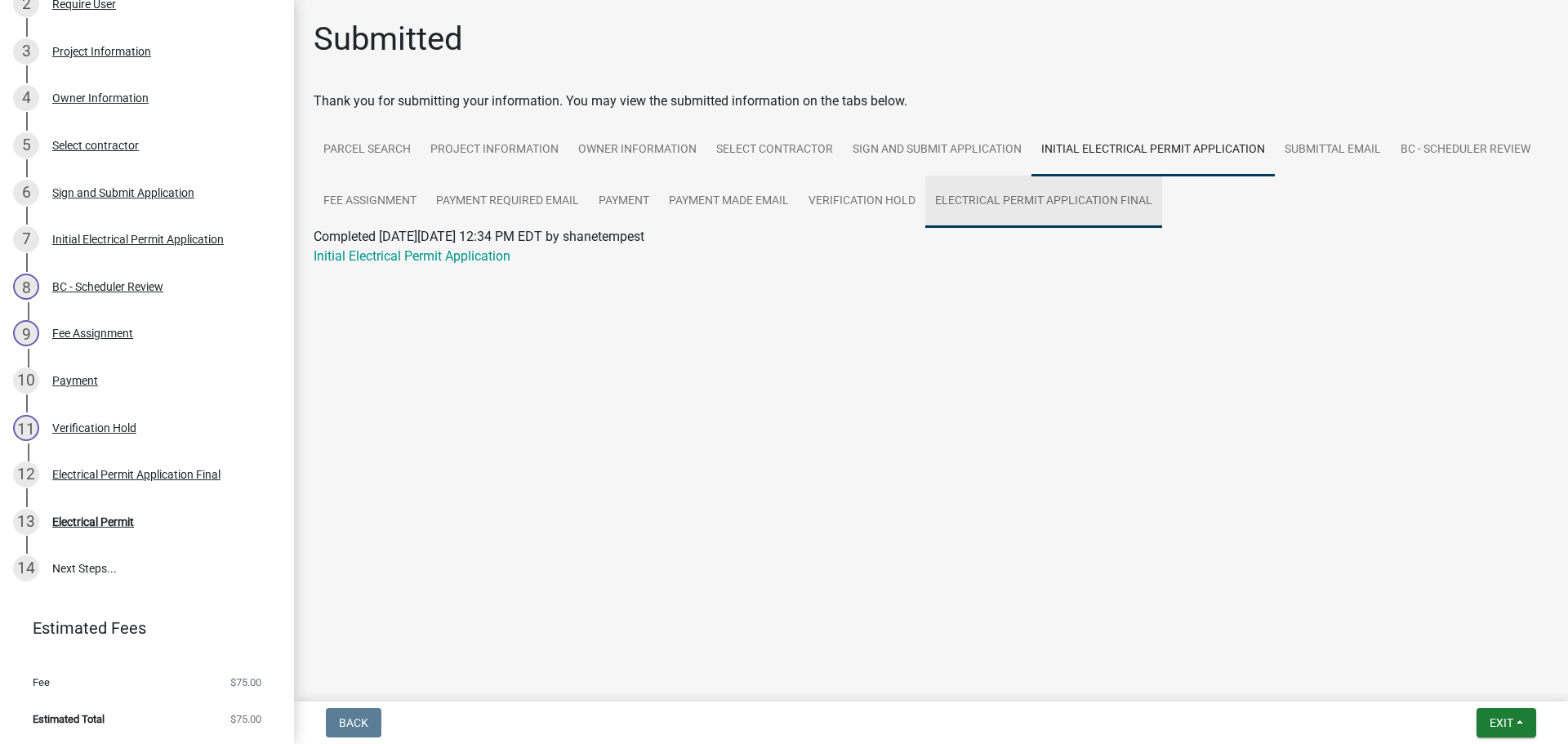
click at [978, 201] on link "Electrical Permit Application Final" at bounding box center [1043, 202] width 237 height 52
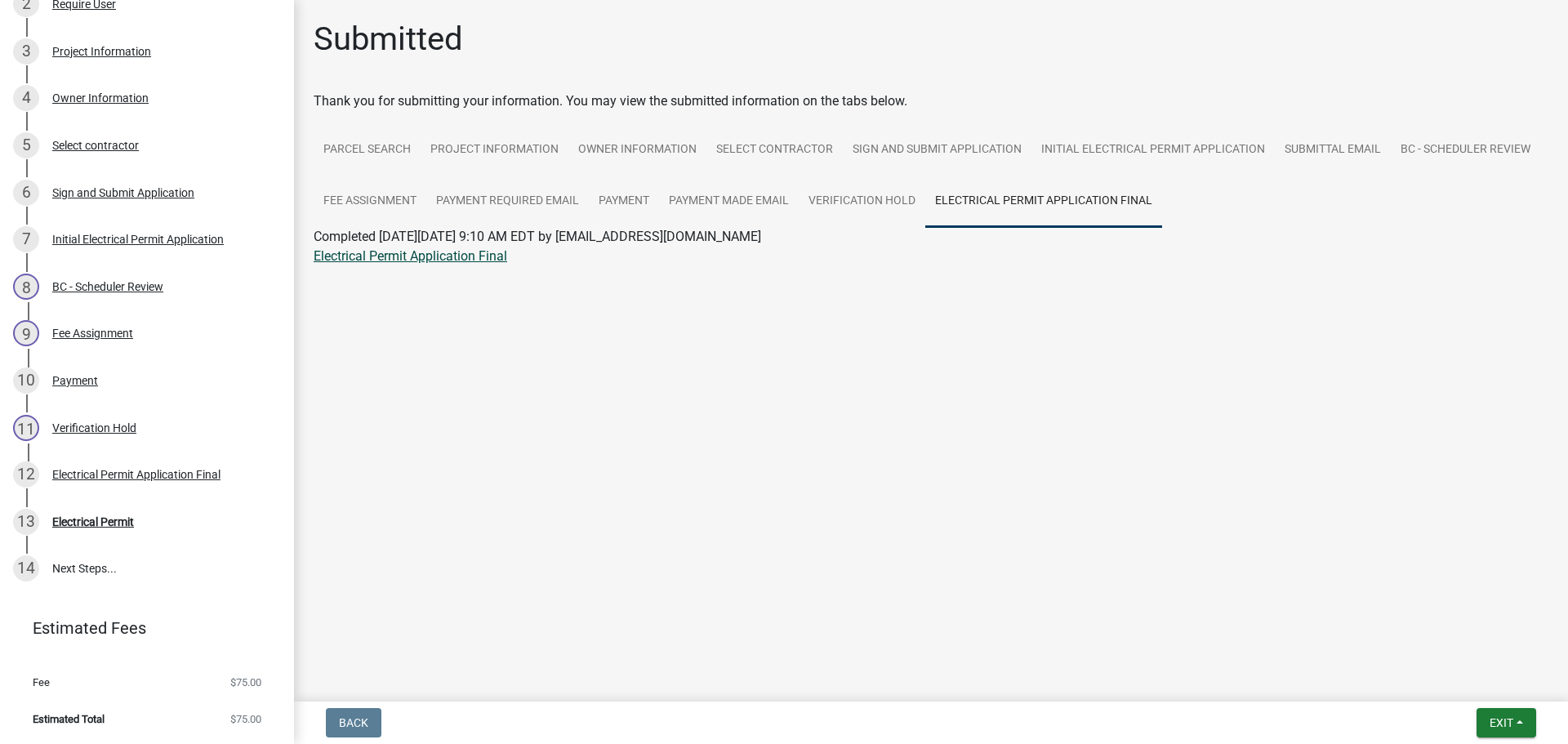
click at [481, 259] on link "Electrical Permit Application Final" at bounding box center [410, 255] width 194 height 15
click at [88, 522] on div "Electrical Permit" at bounding box center [93, 522] width 82 height 12
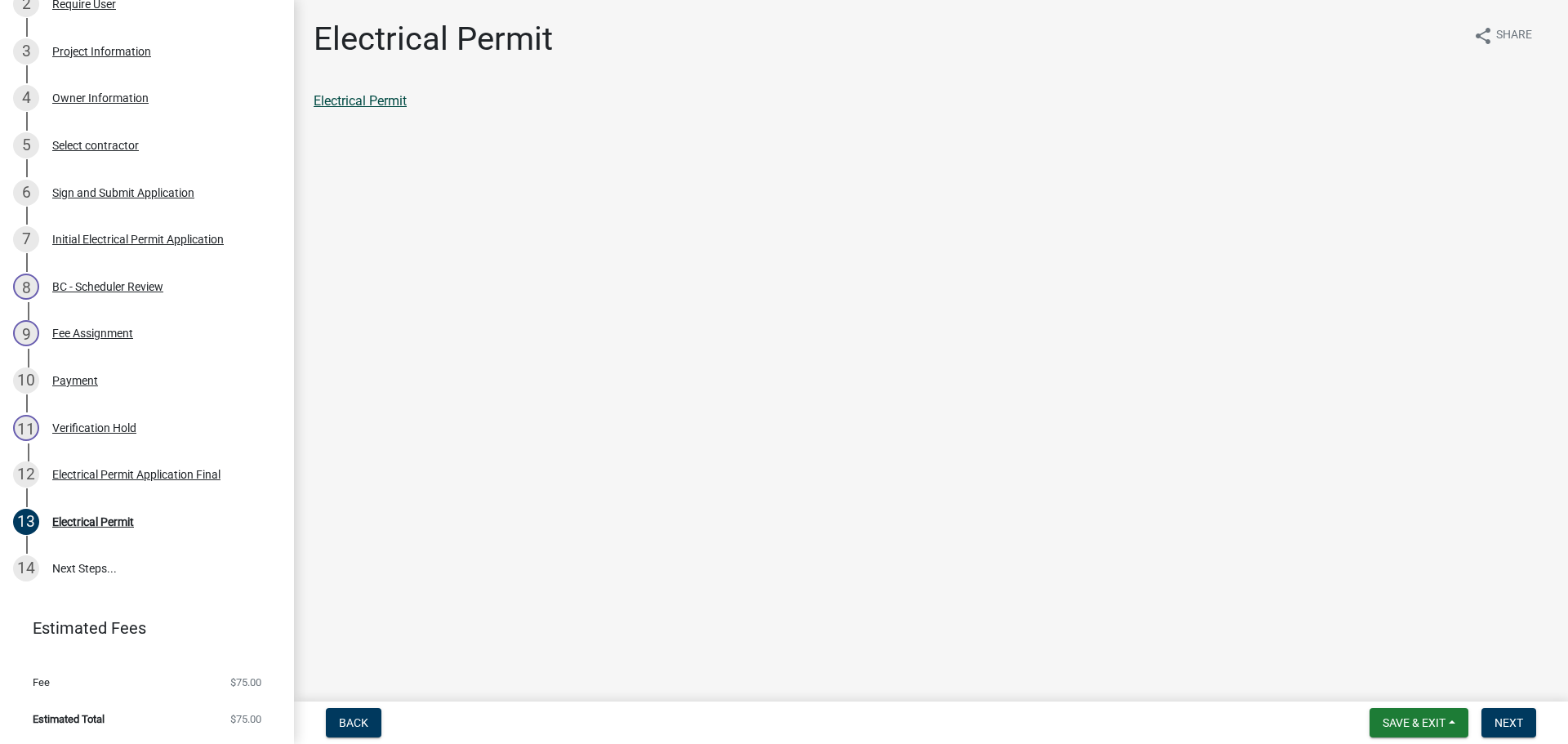
click at [397, 102] on link "Electrical Permit" at bounding box center [359, 100] width 93 height 15
click at [1514, 729] on span "Next" at bounding box center [1509, 722] width 29 height 13
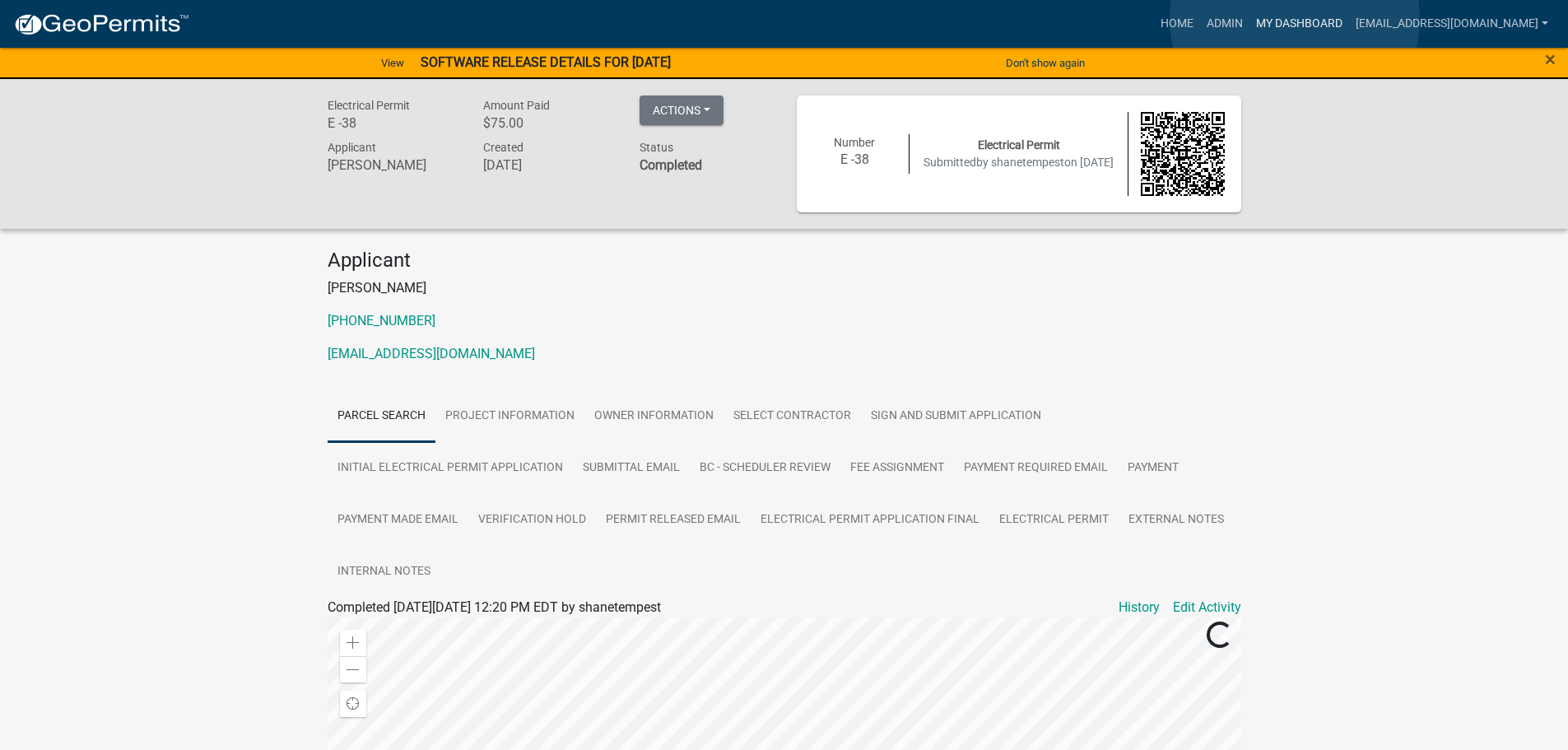
click at [1293, 19] on link "My Dashboard" at bounding box center [1300, 24] width 100 height 31
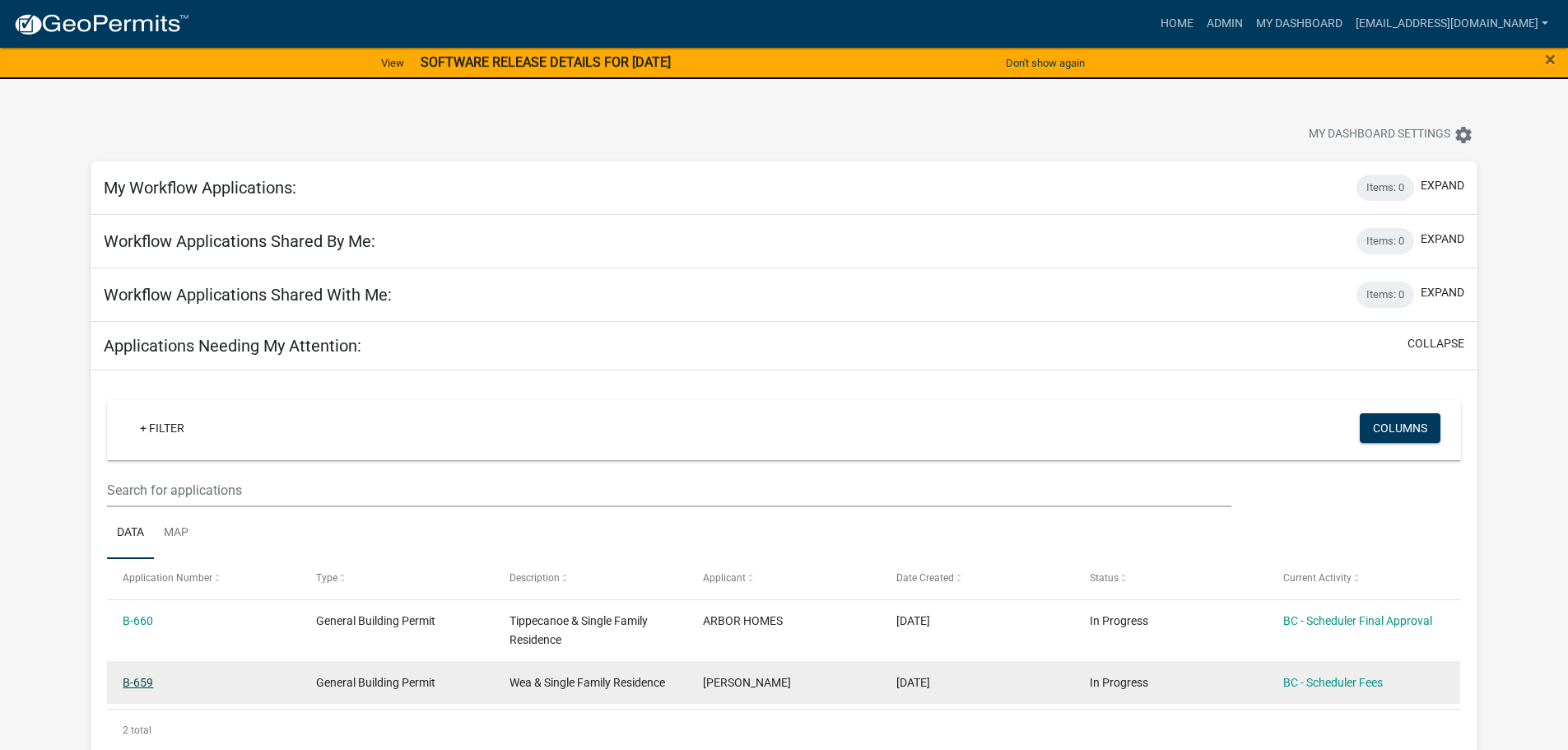
click at [129, 679] on link "B-659" at bounding box center [138, 682] width 31 height 14
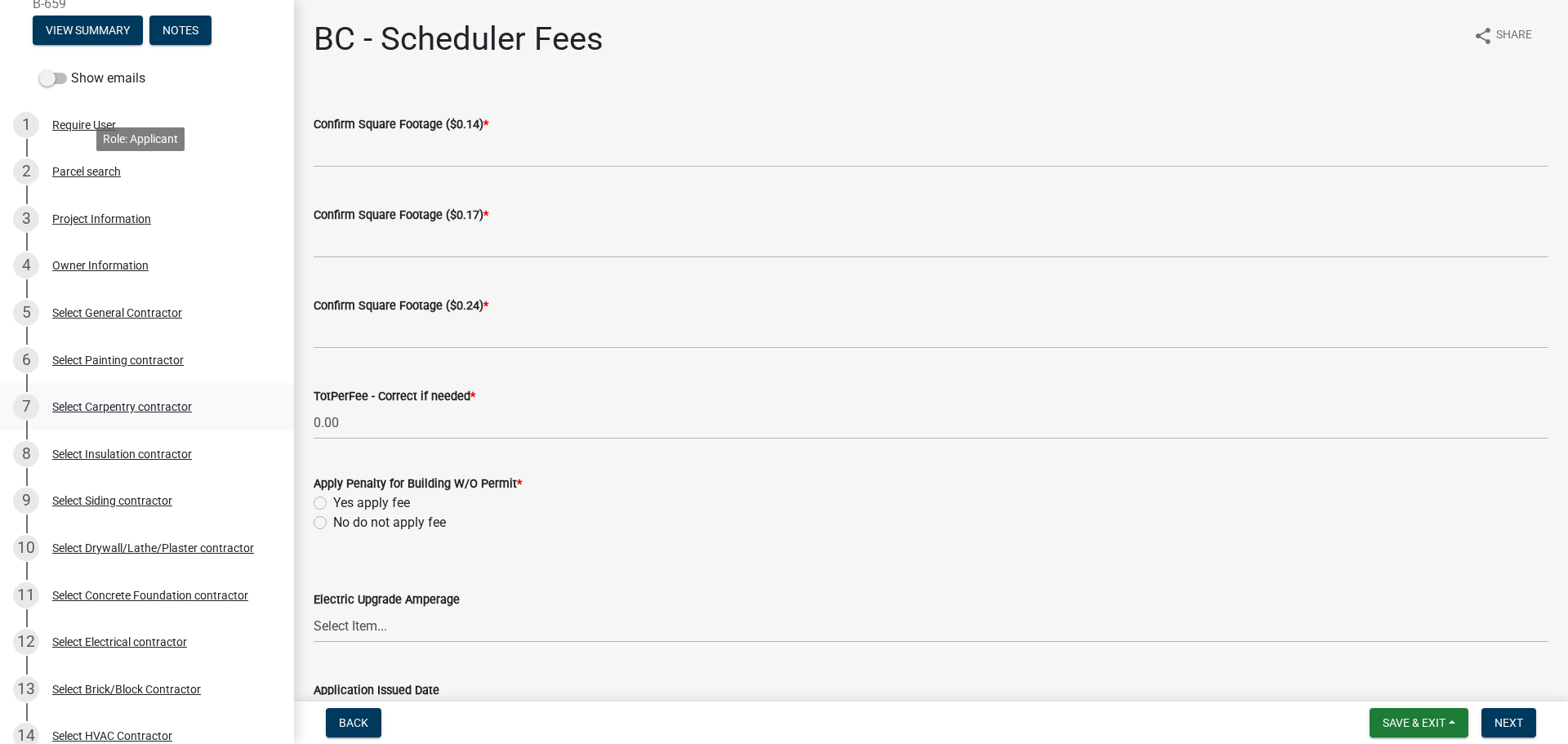
scroll to position [327, 0]
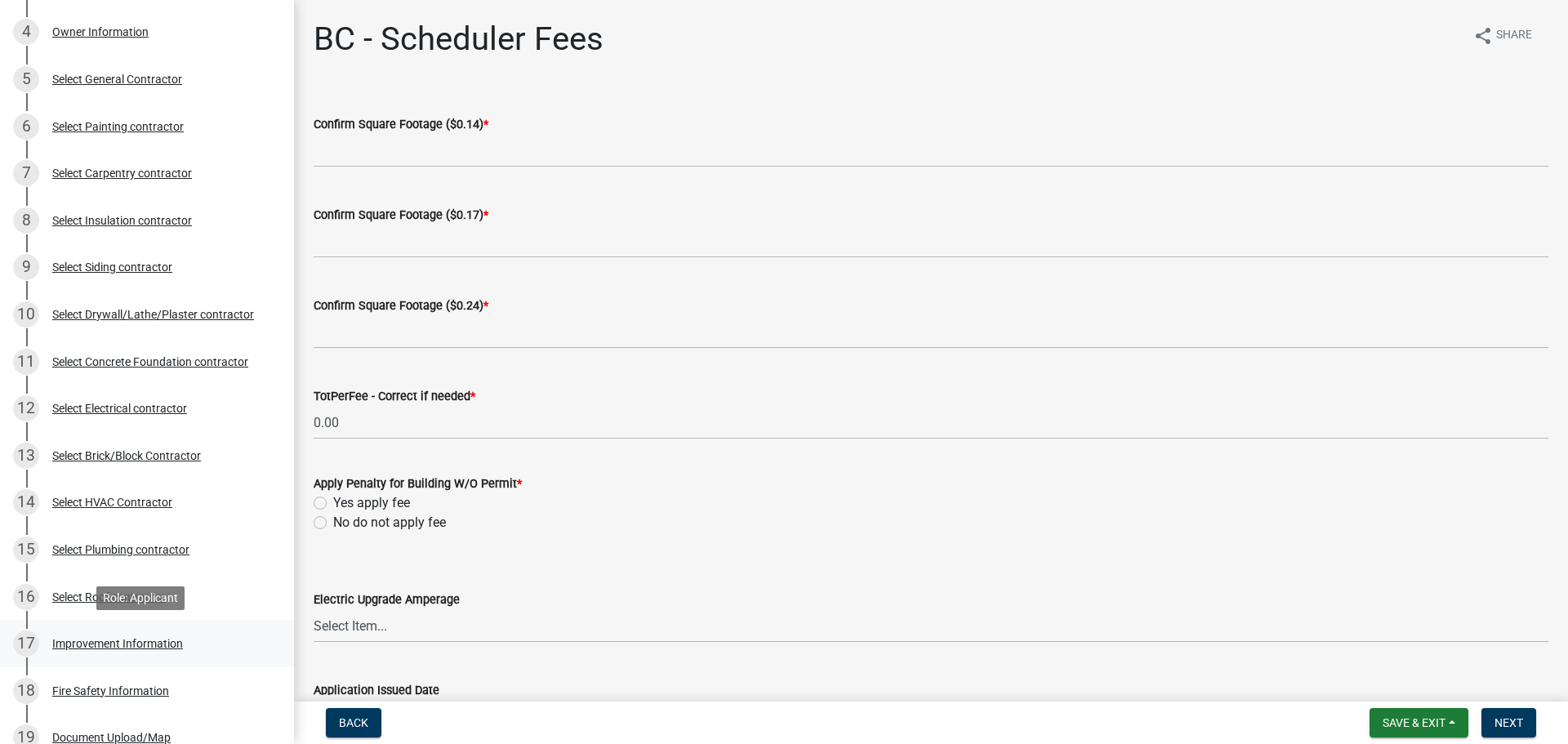
click at [128, 638] on div "Improvement Information" at bounding box center [117, 643] width 131 height 12
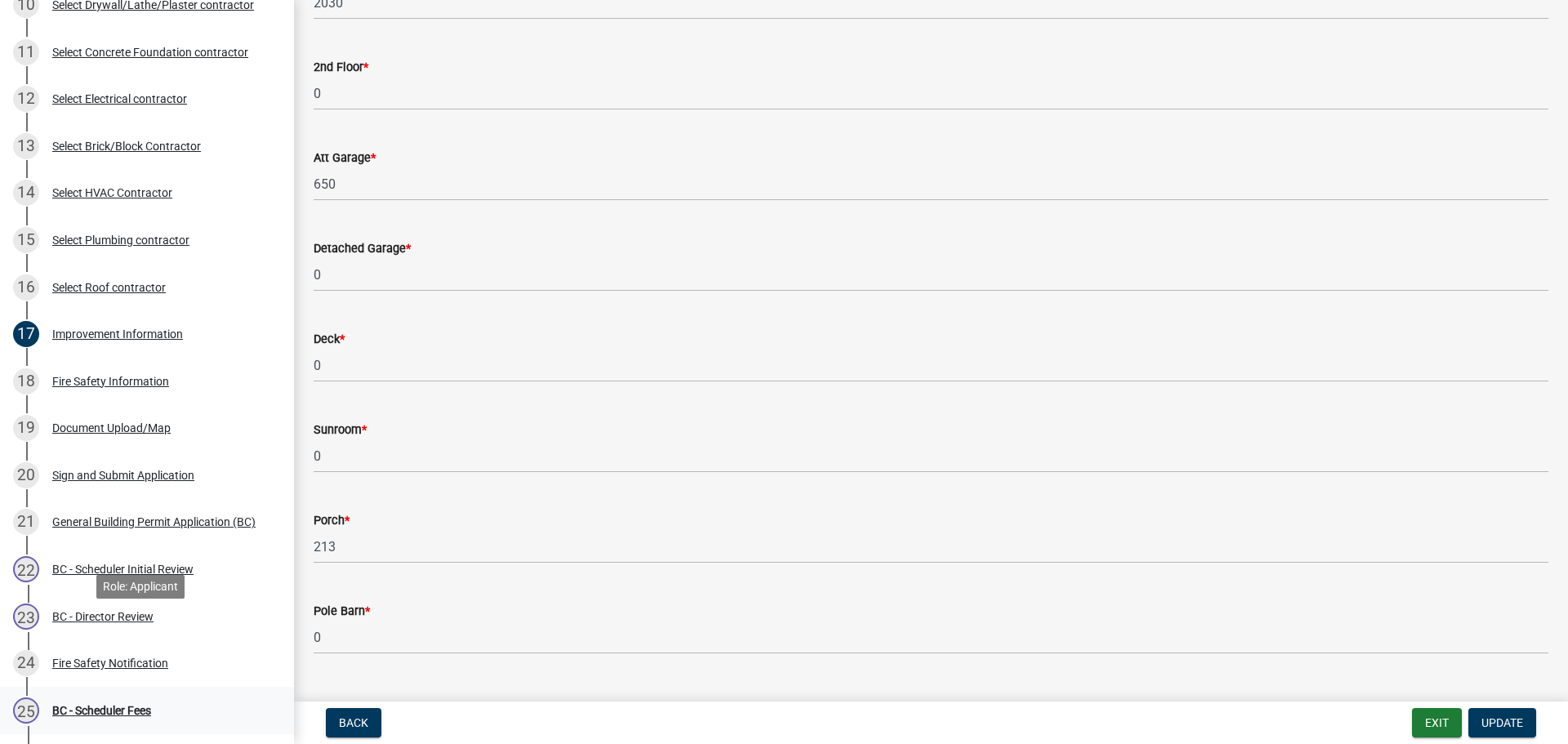
scroll to position [735, 0]
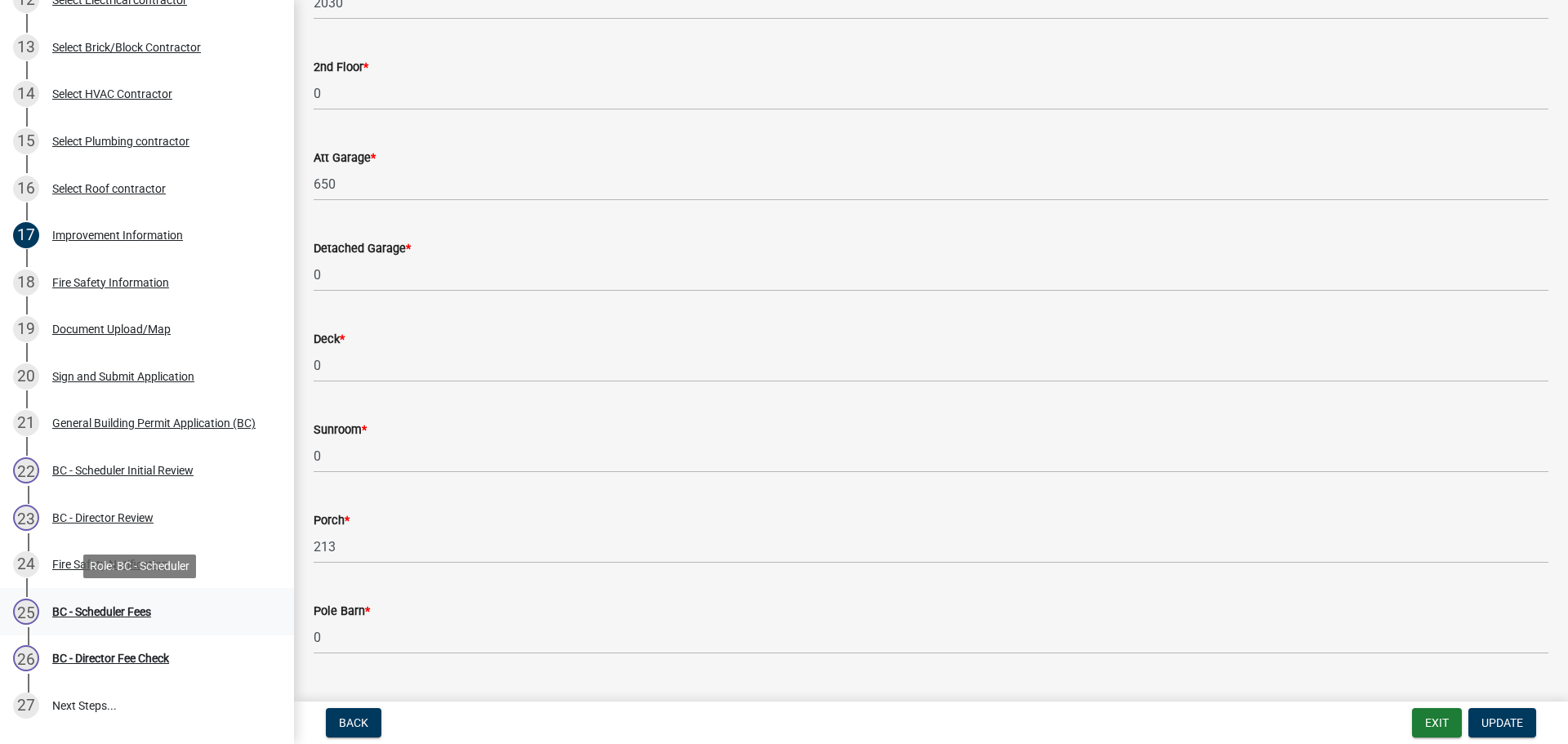
click at [121, 608] on div "BC - Scheduler Fees" at bounding box center [102, 611] width 99 height 12
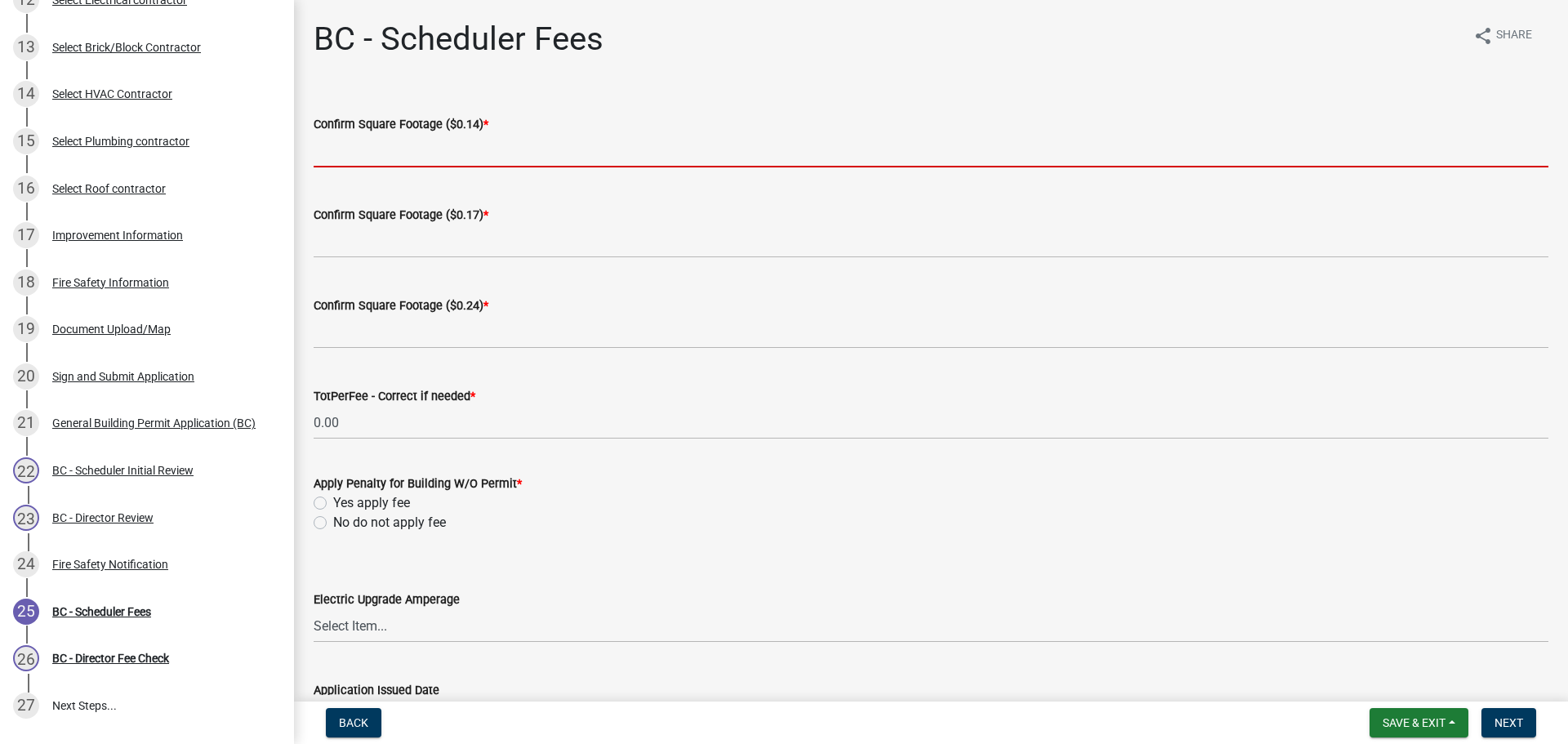
click at [525, 150] on input "text" at bounding box center [931, 150] width 1235 height 33
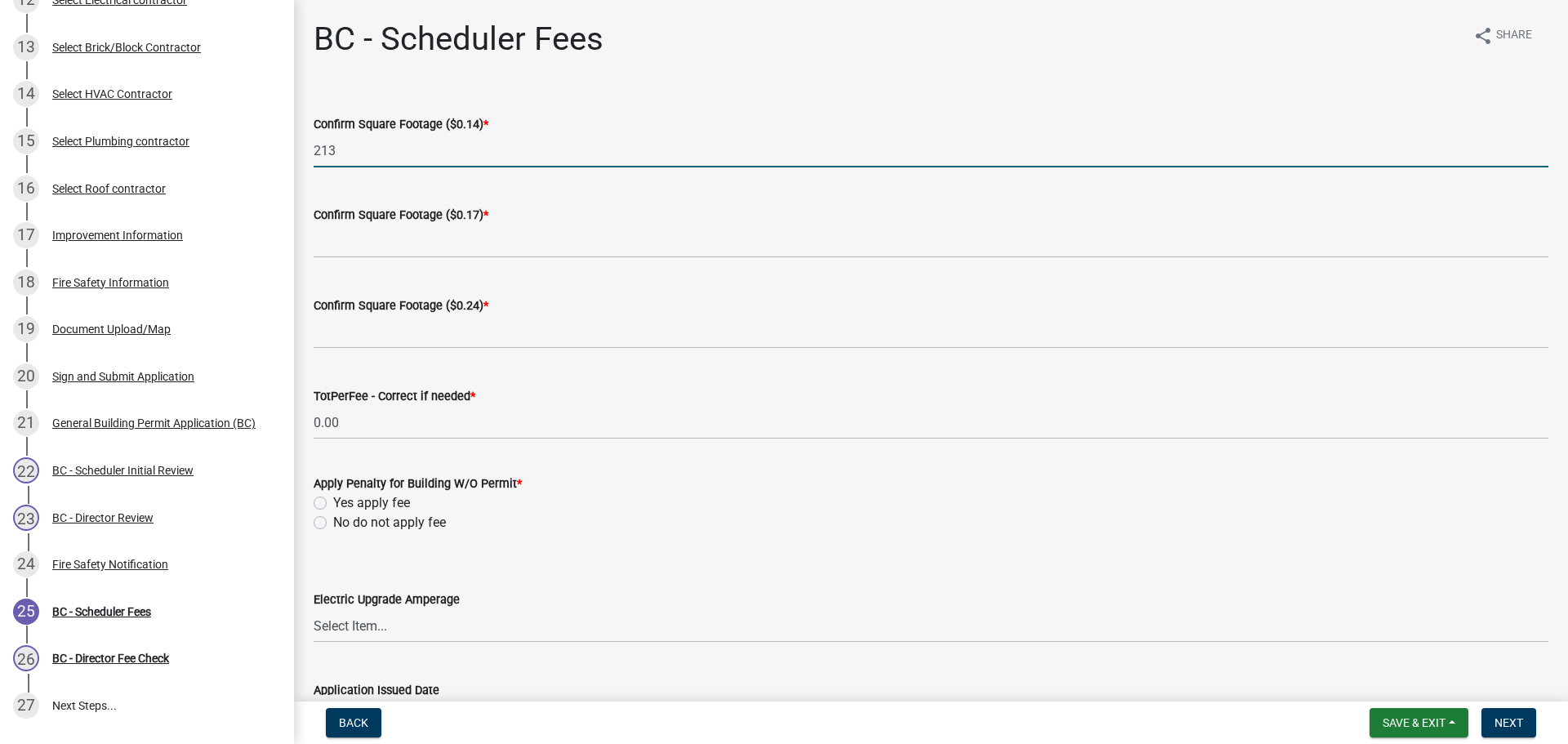
type input "213"
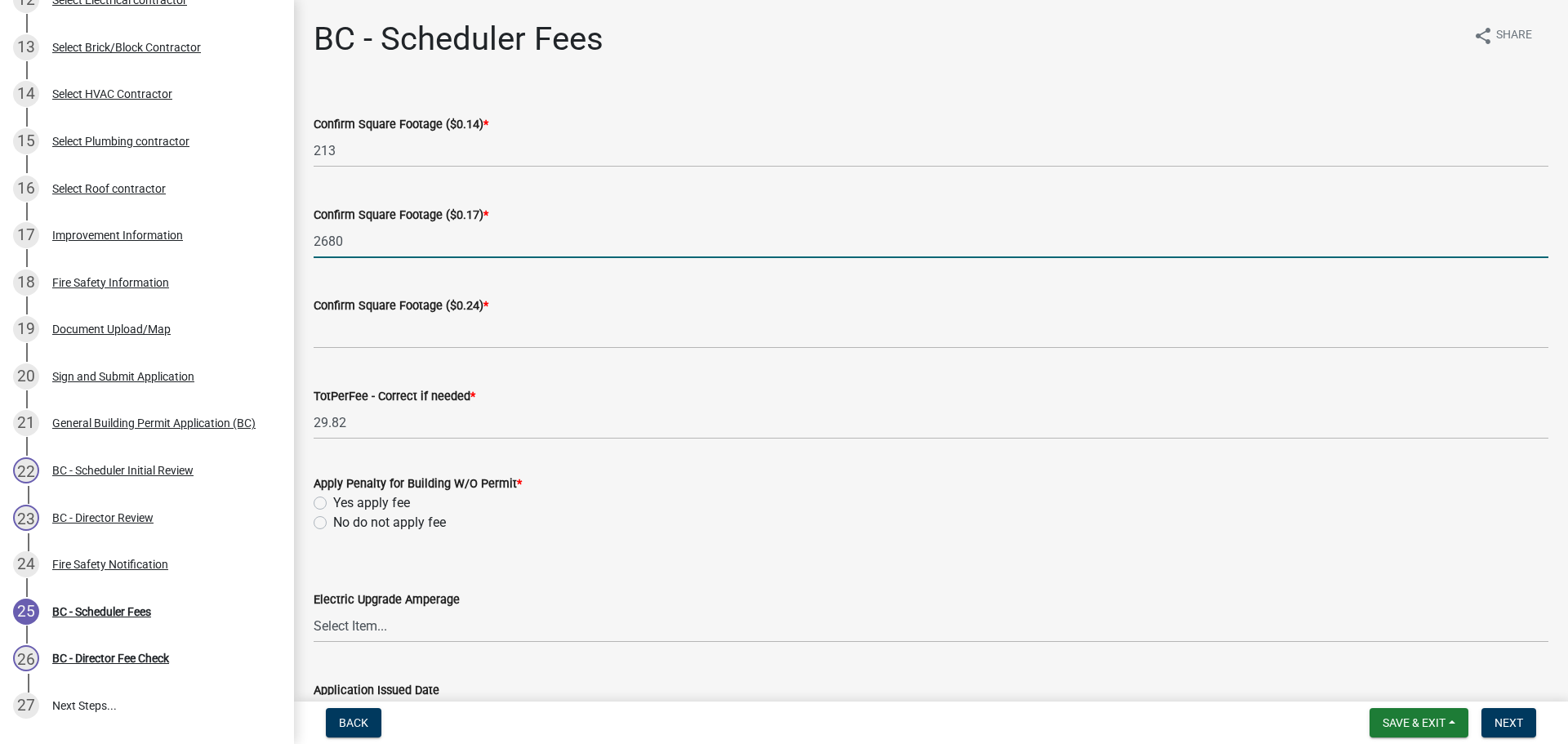
type input "2680"
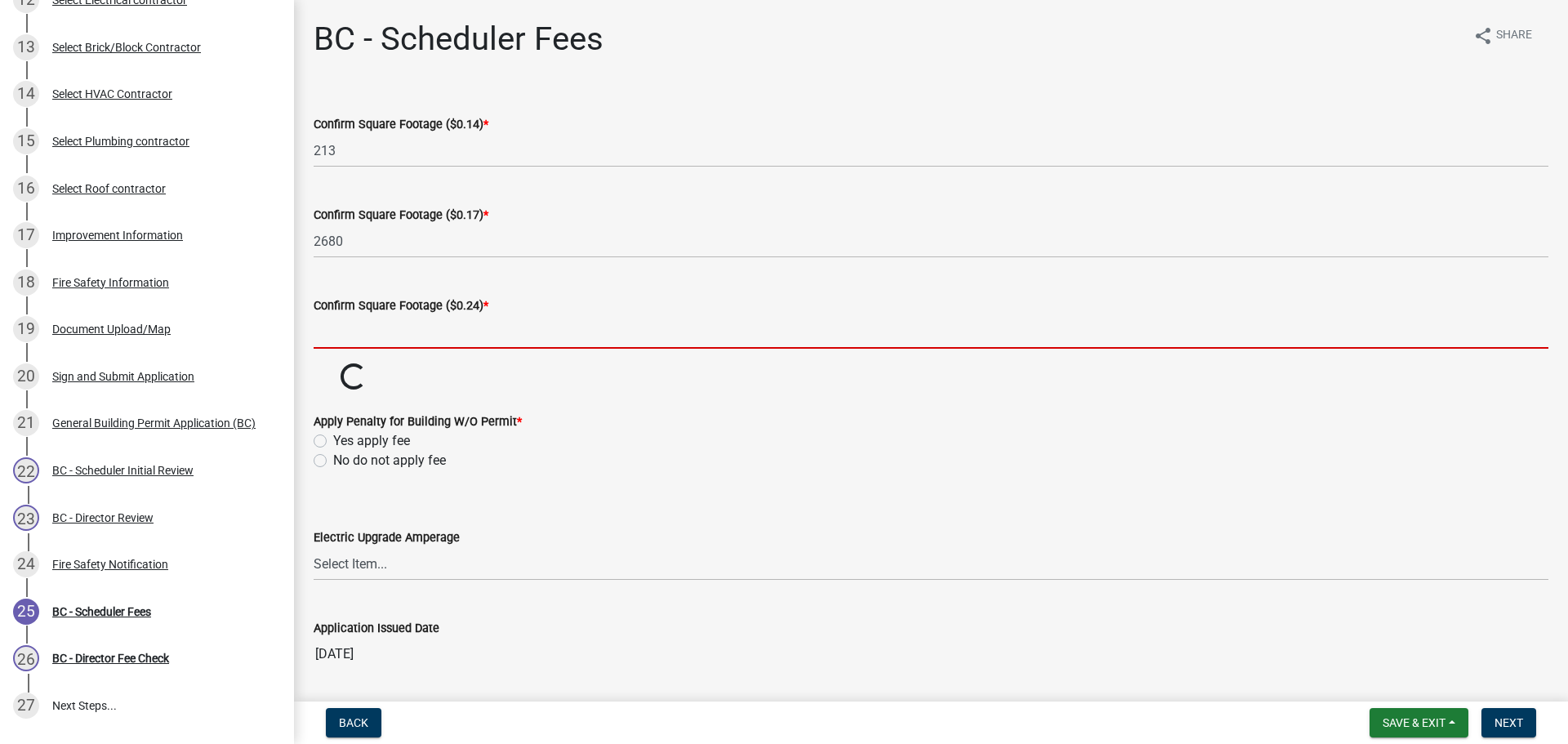
click at [490, 322] on input "text" at bounding box center [931, 331] width 1235 height 33
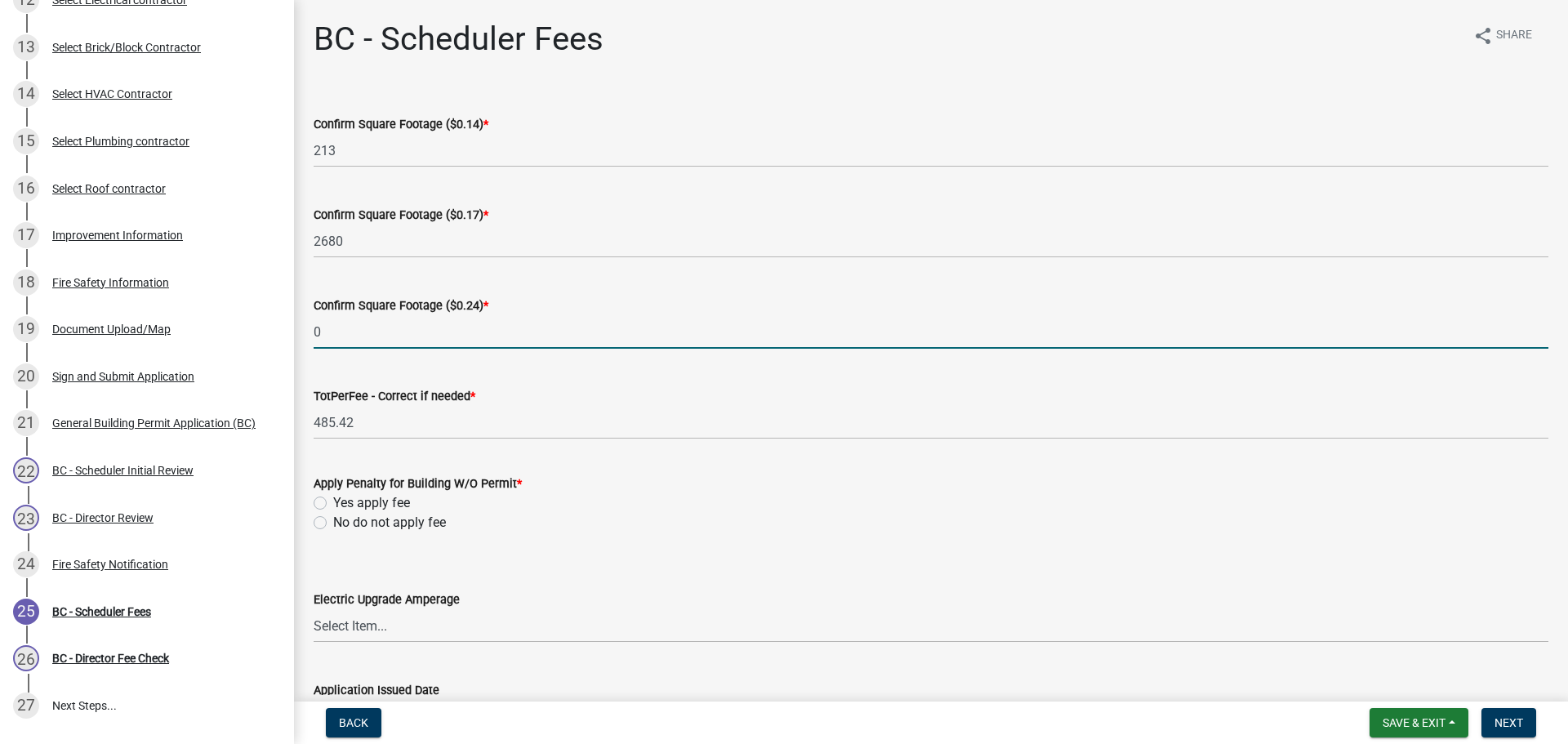
type input "0"
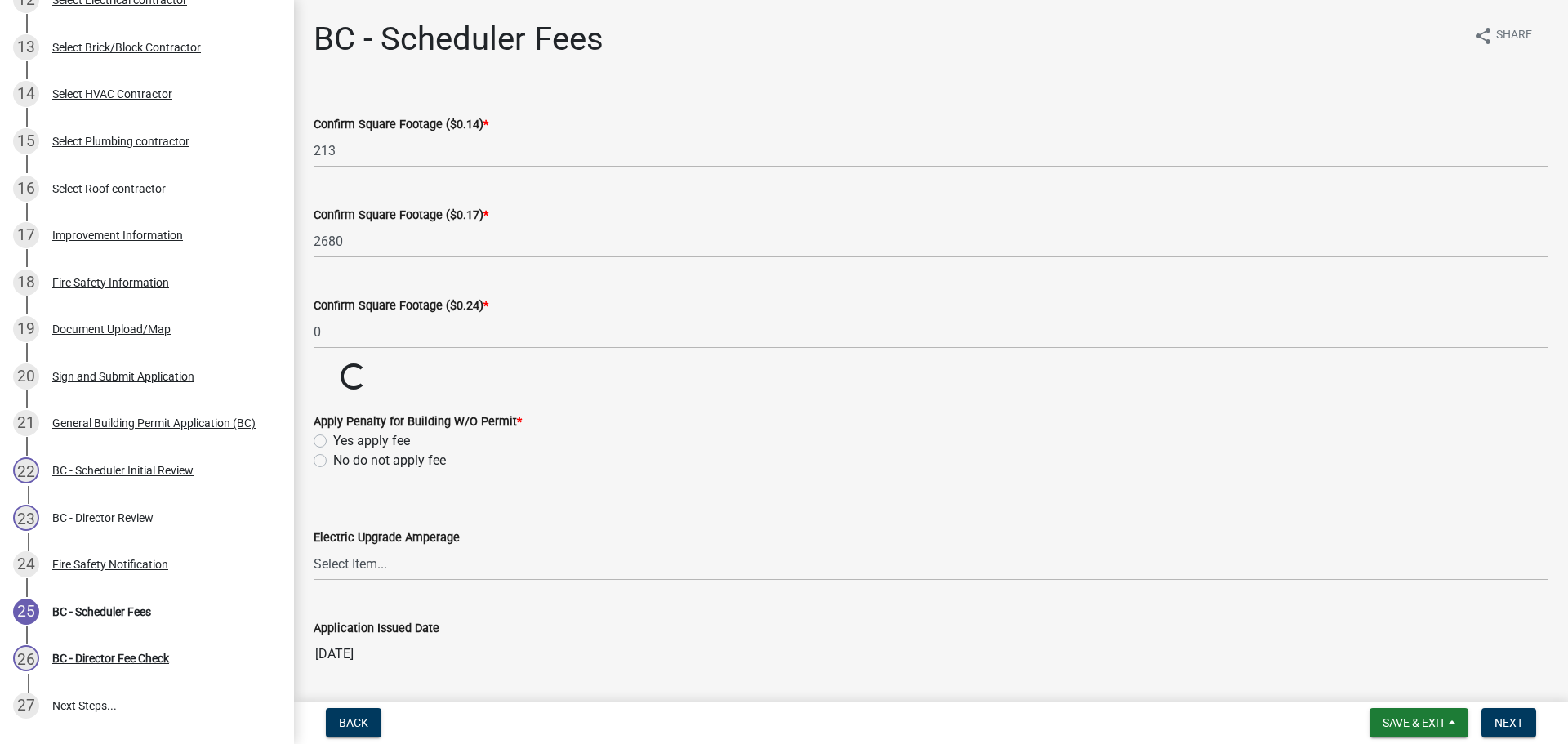
click at [320, 521] on wm-data-entity-input-list "Confirm Square Footage ($0.14) * 213 Confirm Square Footage ($0.17) * 2680 Conf…" at bounding box center [931, 388] width 1235 height 592
click at [333, 463] on label "No do not apply fee" at bounding box center [389, 461] width 113 height 20
click at [333, 462] on input "No do not apply fee" at bounding box center [338, 456] width 11 height 11
radio input "true"
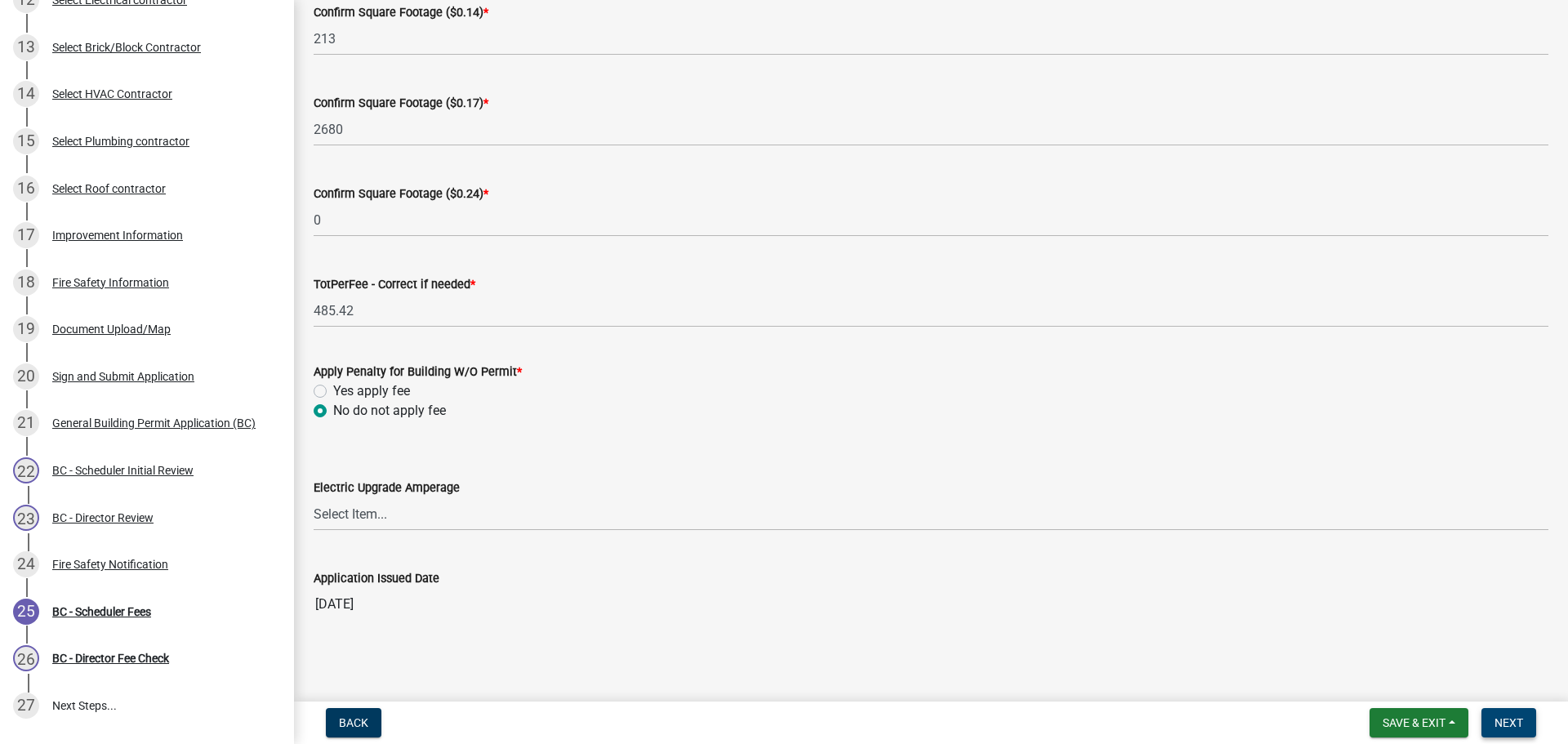
scroll to position [114, 0]
click at [1513, 713] on button "Next" at bounding box center [1509, 722] width 55 height 30
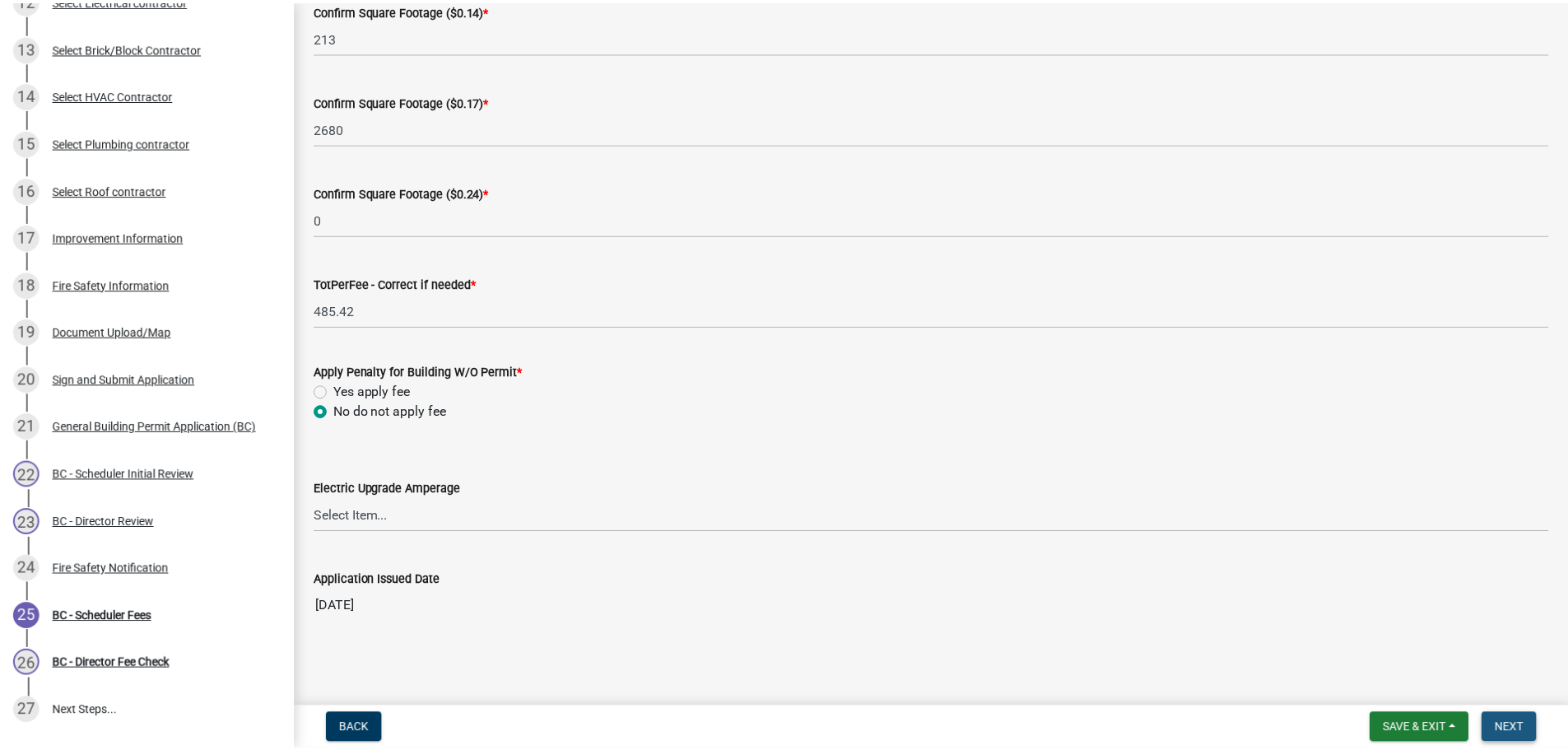
scroll to position [0, 0]
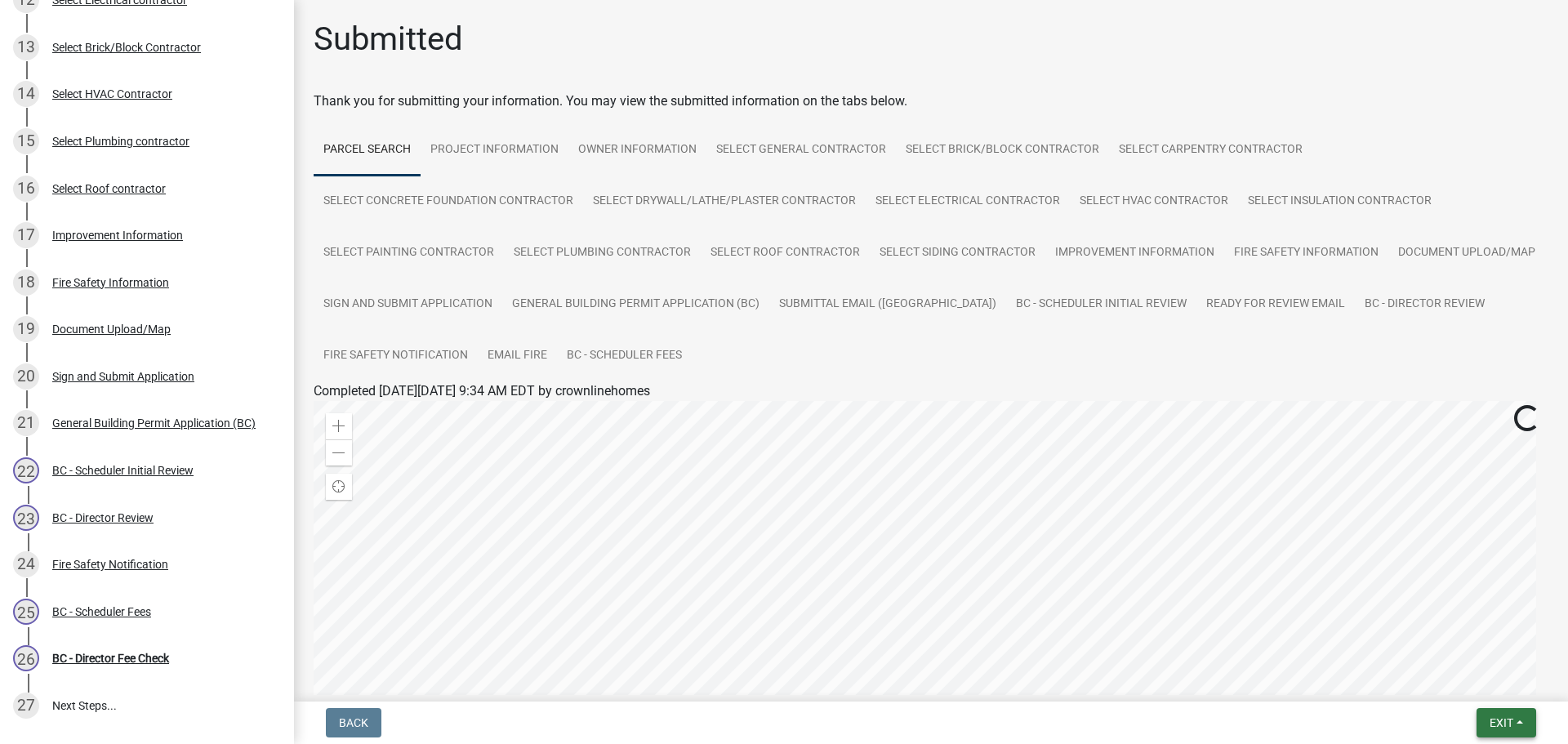
click at [1524, 725] on button "Exit" at bounding box center [1507, 722] width 59 height 30
click at [1492, 684] on button "Save & Exit" at bounding box center [1471, 680] width 131 height 40
